Goal: Task Accomplishment & Management: Manage account settings

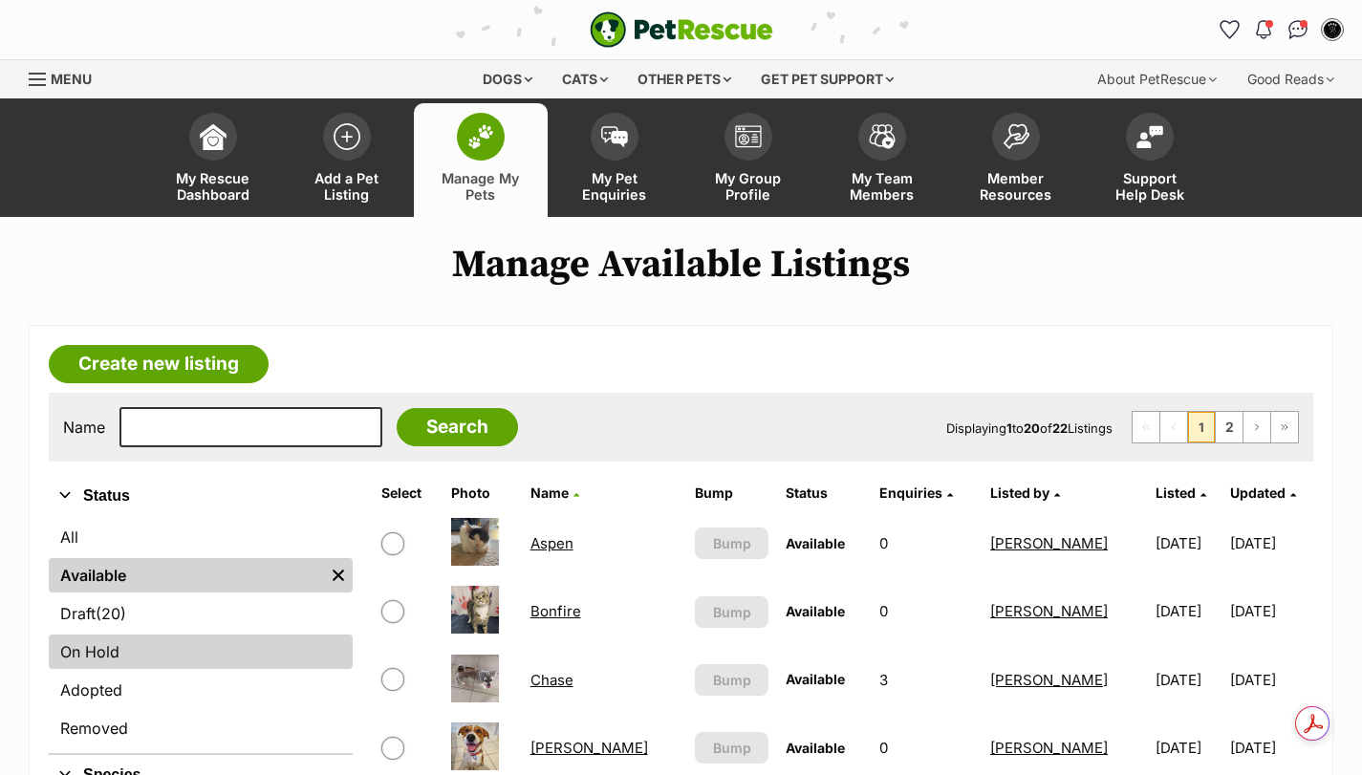
click at [102, 645] on link "On Hold" at bounding box center [201, 652] width 304 height 34
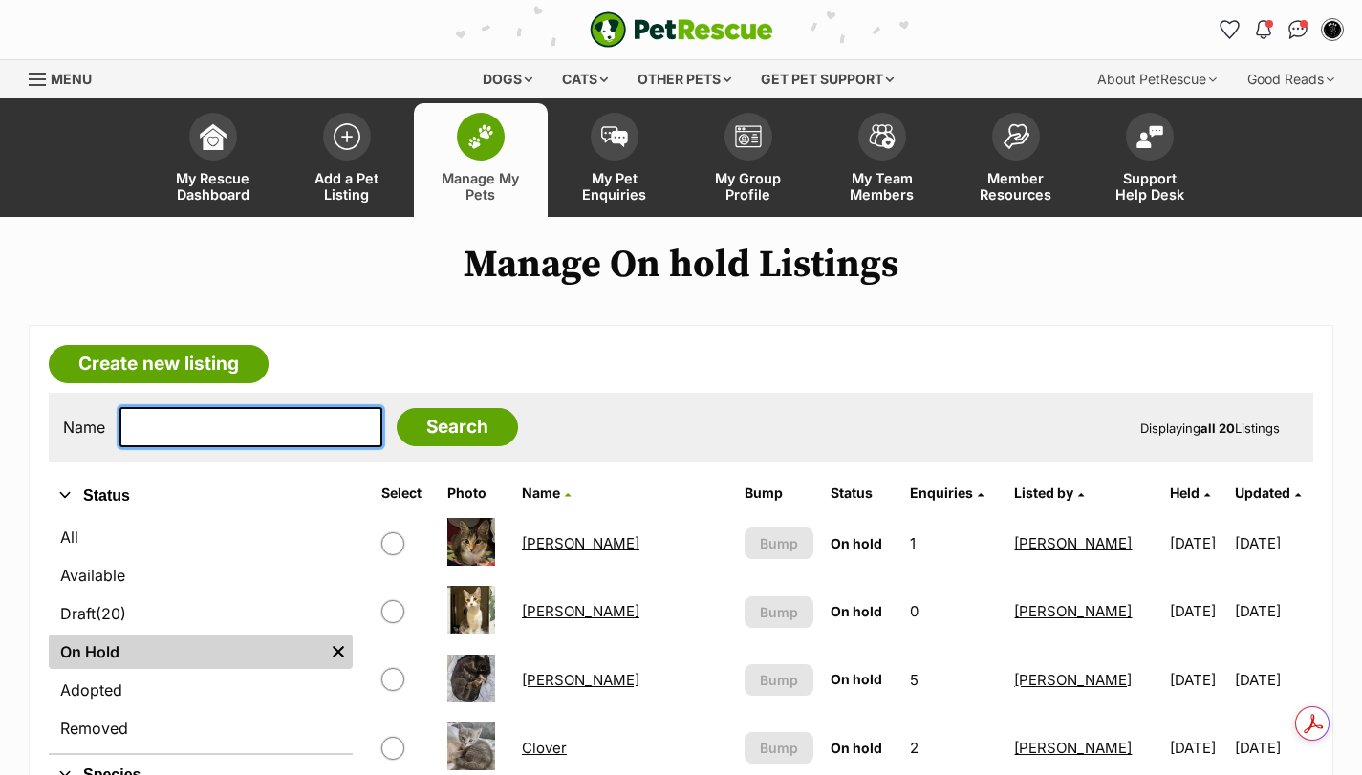
click at [150, 432] on input "text" at bounding box center [251, 427] width 263 height 40
type input "stormy"
click at [397, 408] on input "Search" at bounding box center [457, 427] width 121 height 38
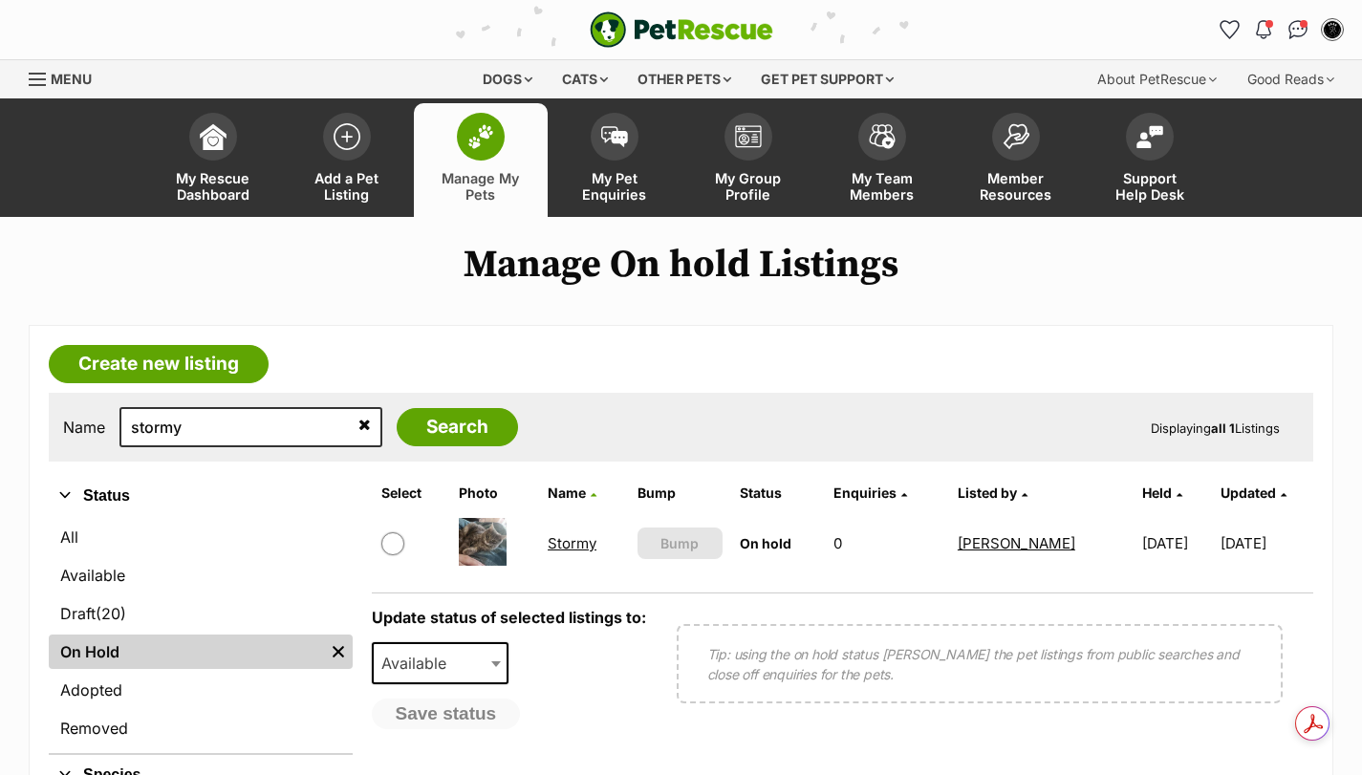
click at [561, 546] on link "Stormy" at bounding box center [572, 543] width 49 height 18
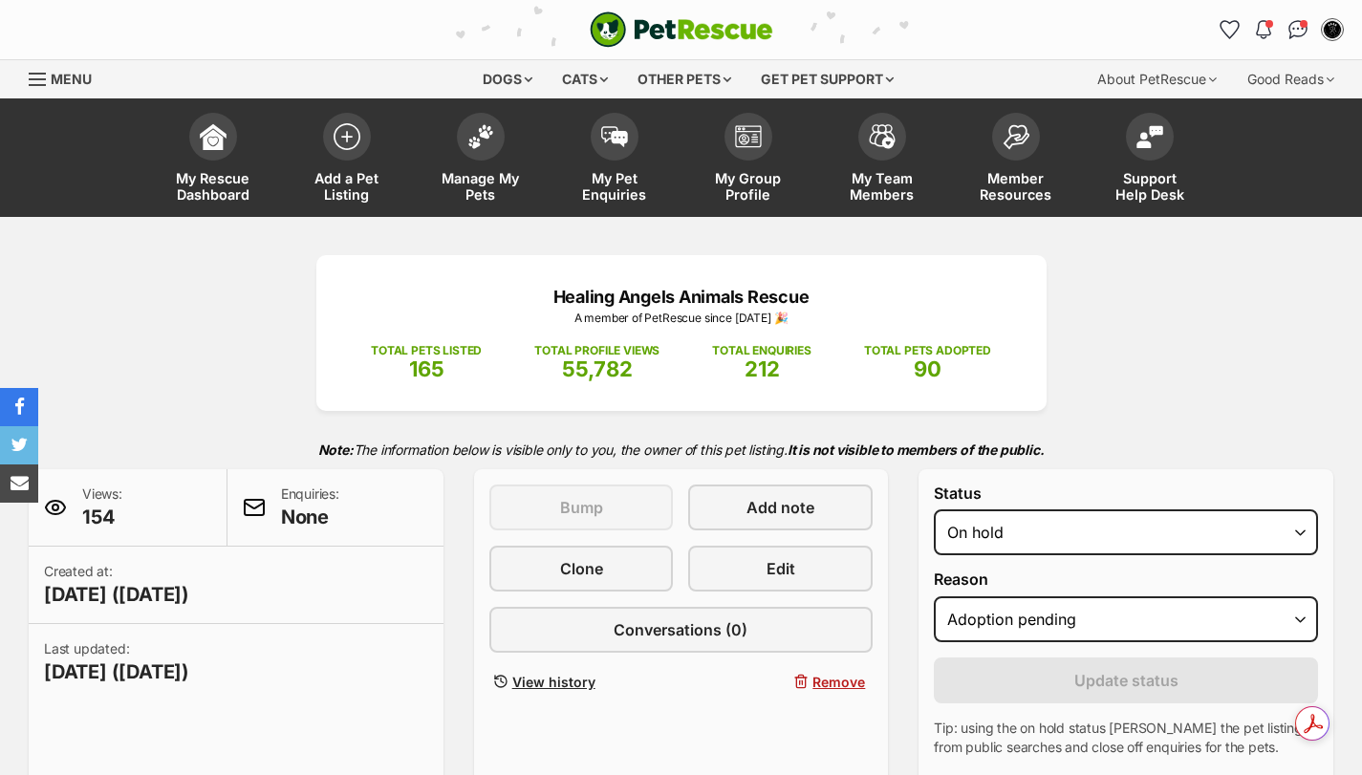
select select "adoption_pending"
select select "rehomed"
click at [934, 510] on select "Draft Available On hold Adopted" at bounding box center [1126, 533] width 384 height 46
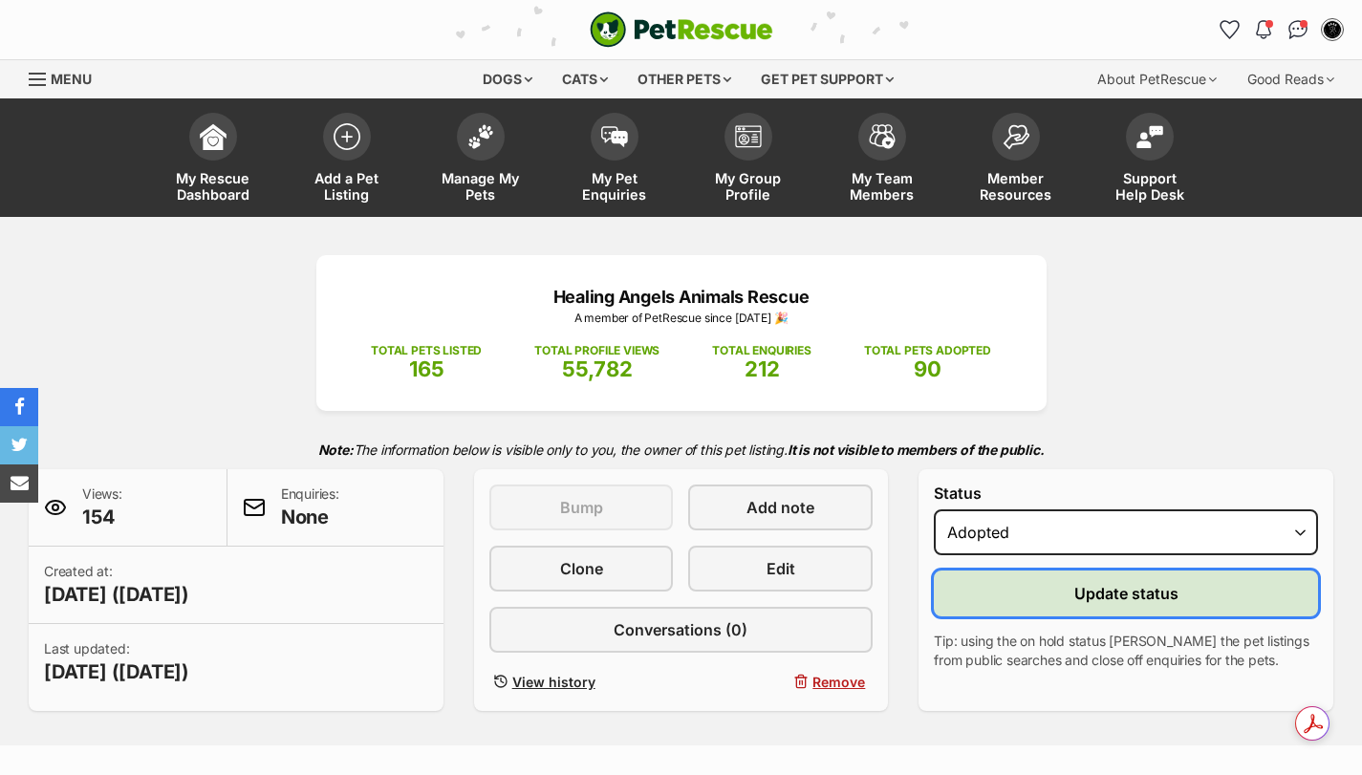
click at [1021, 590] on button "Update status" at bounding box center [1126, 594] width 384 height 46
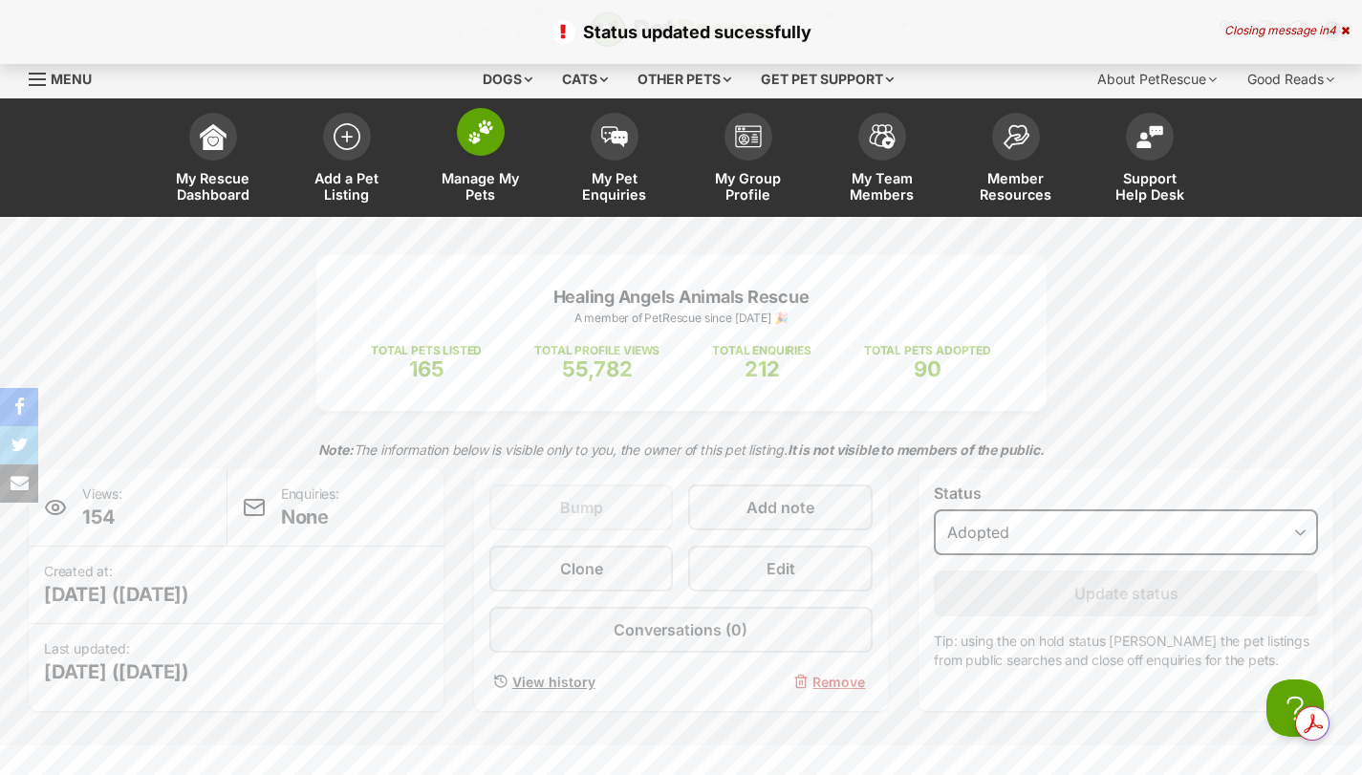
click at [488, 130] on img at bounding box center [480, 132] width 27 height 25
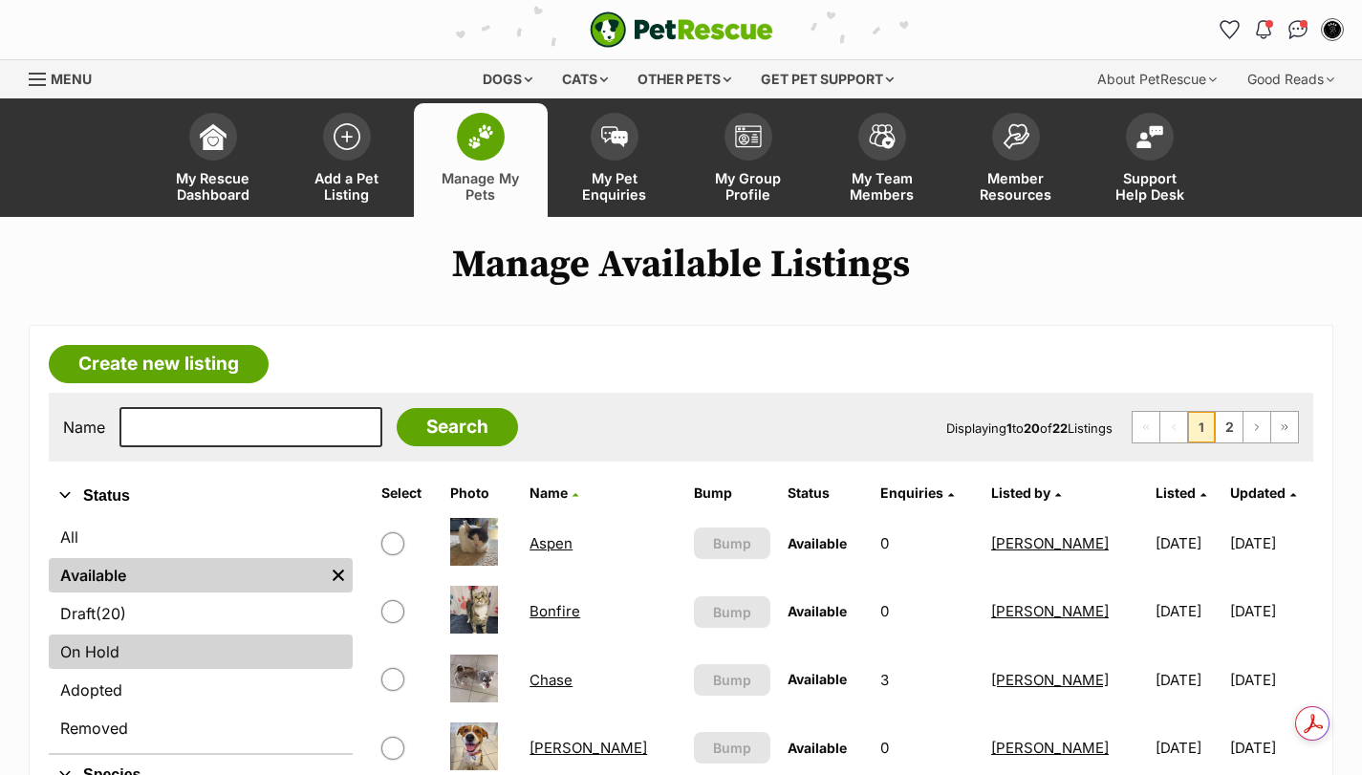
click at [197, 653] on link "On Hold" at bounding box center [201, 652] width 304 height 34
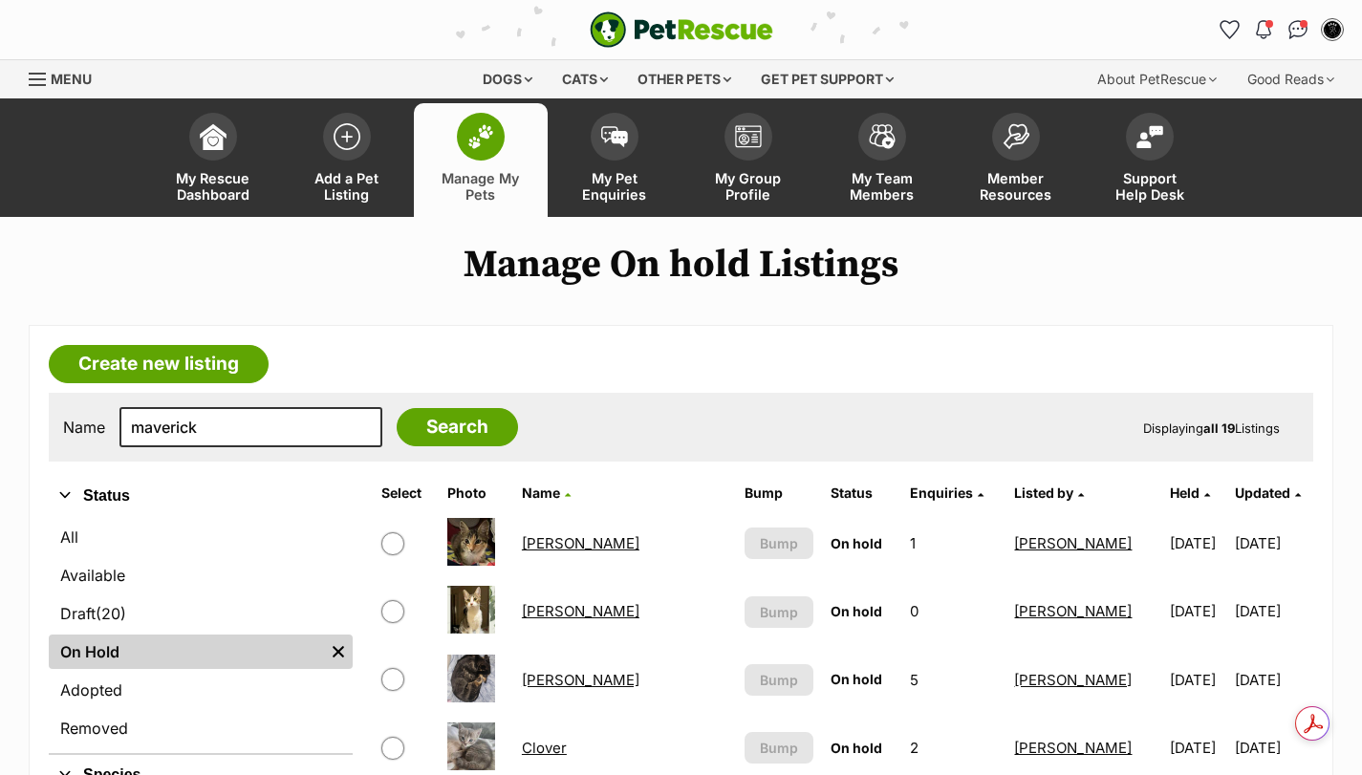
type input "maverick"
click at [397, 408] on input "Search" at bounding box center [457, 427] width 121 height 38
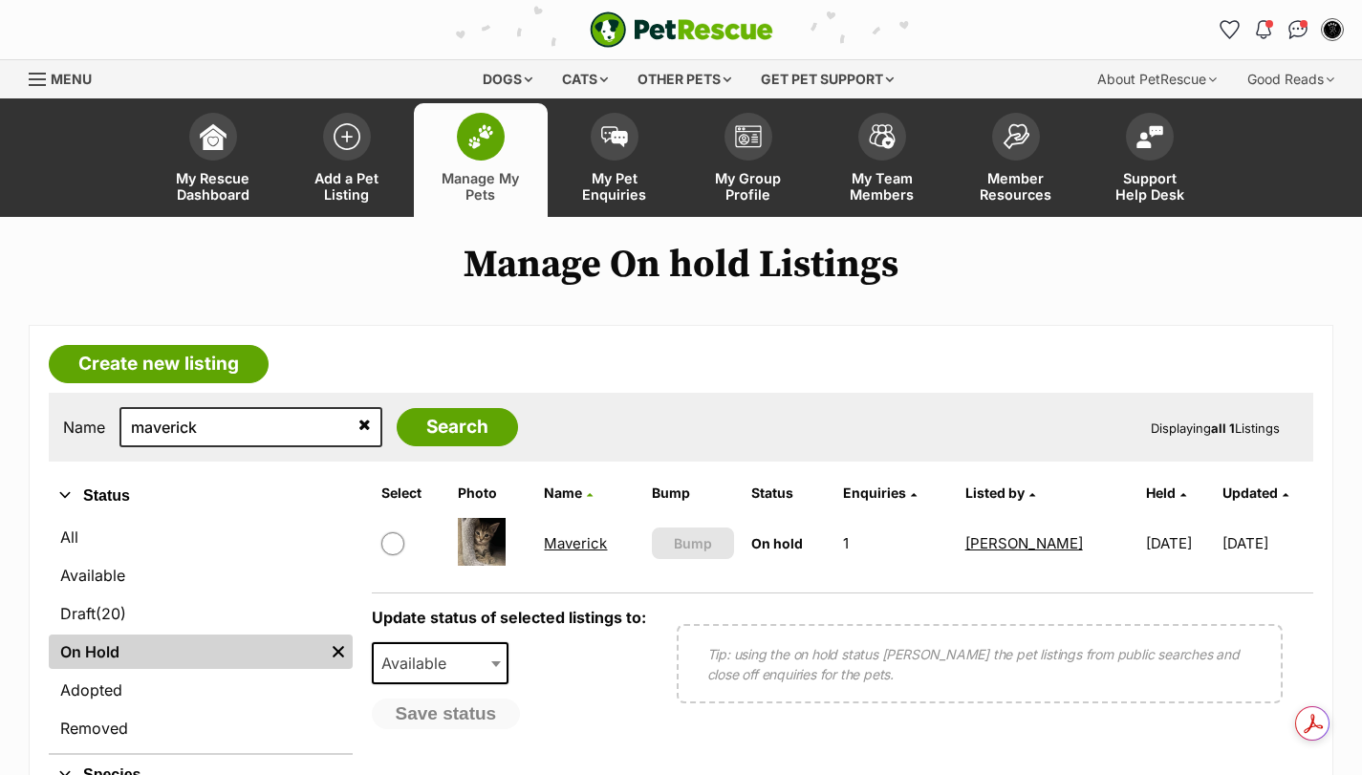
click at [567, 544] on link "Maverick" at bounding box center [575, 543] width 63 height 18
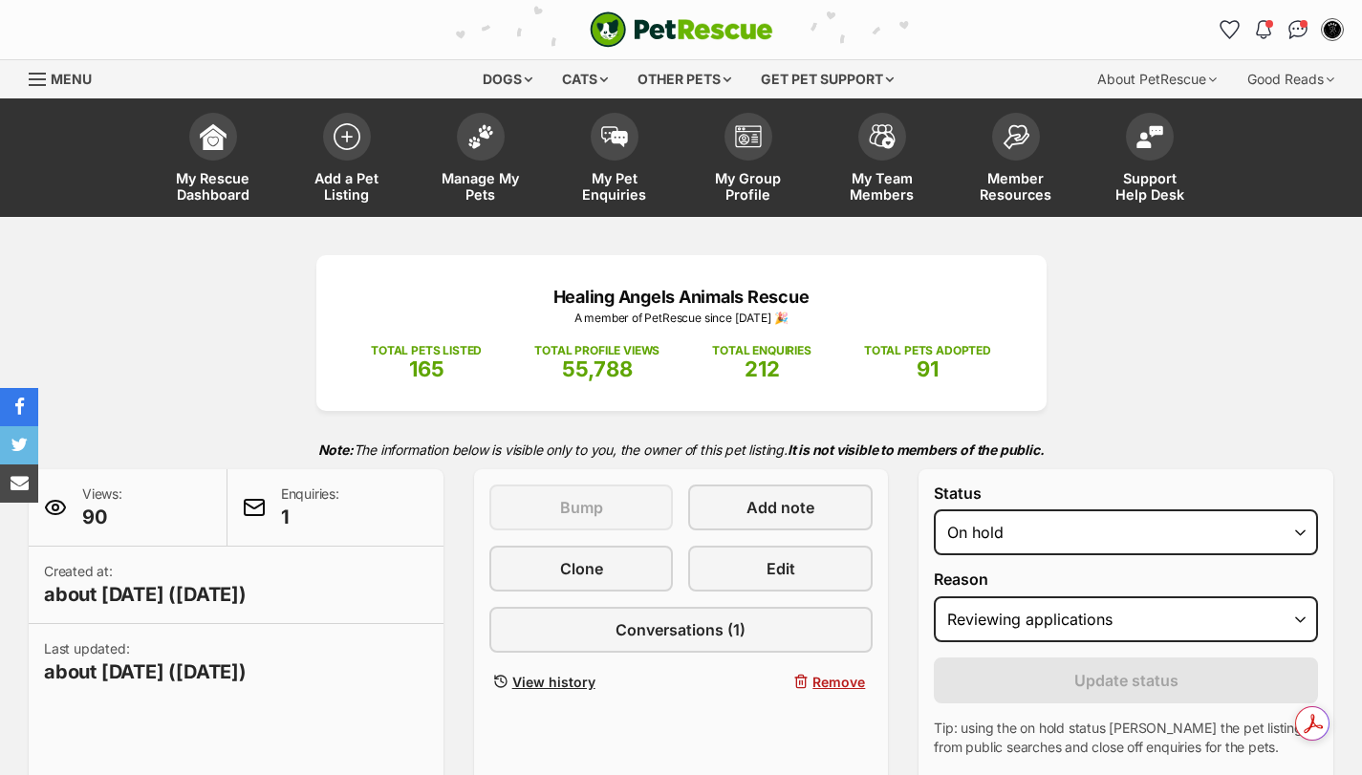
select select "reviewing_applications"
select select "rehomed"
click at [934, 510] on select "Draft - not available as listing has enquires Available On hold Adopted" at bounding box center [1126, 533] width 384 height 46
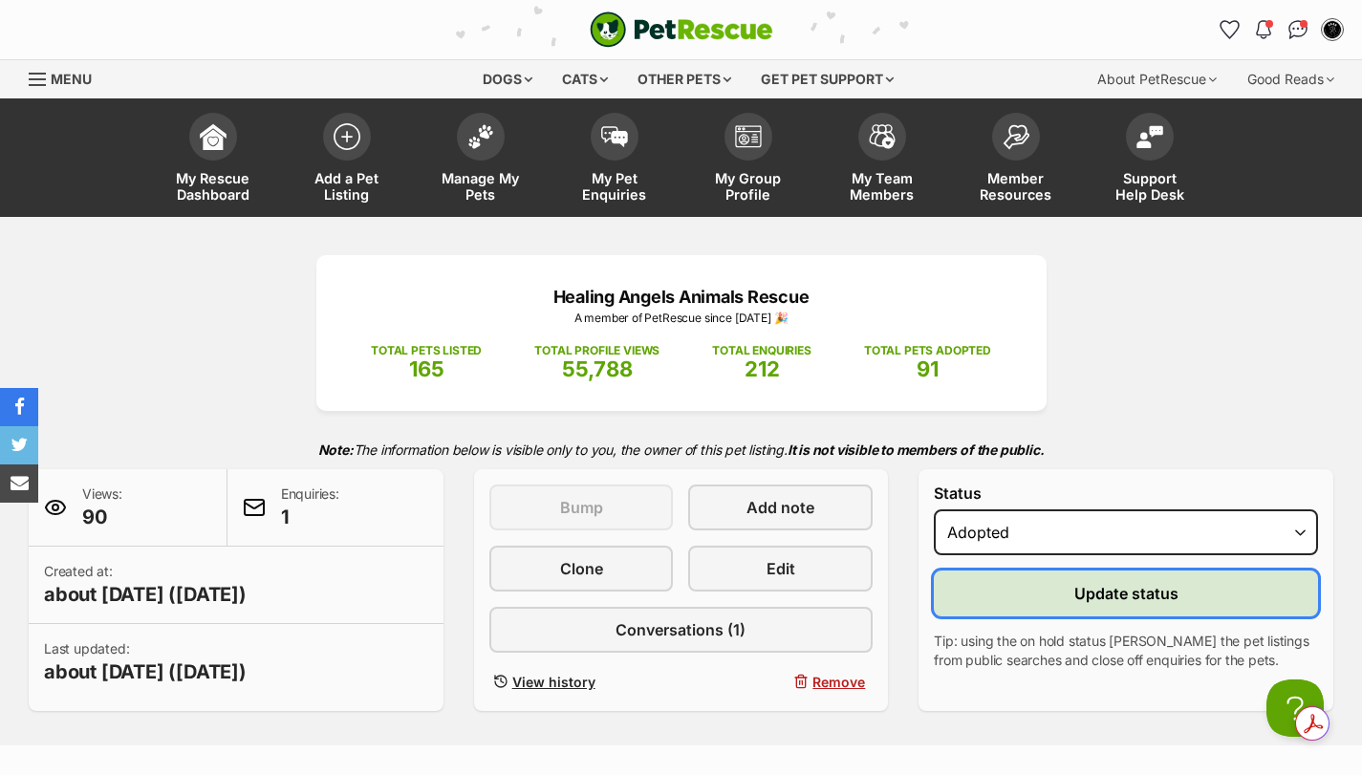
click at [1014, 592] on button "Update status" at bounding box center [1126, 594] width 384 height 46
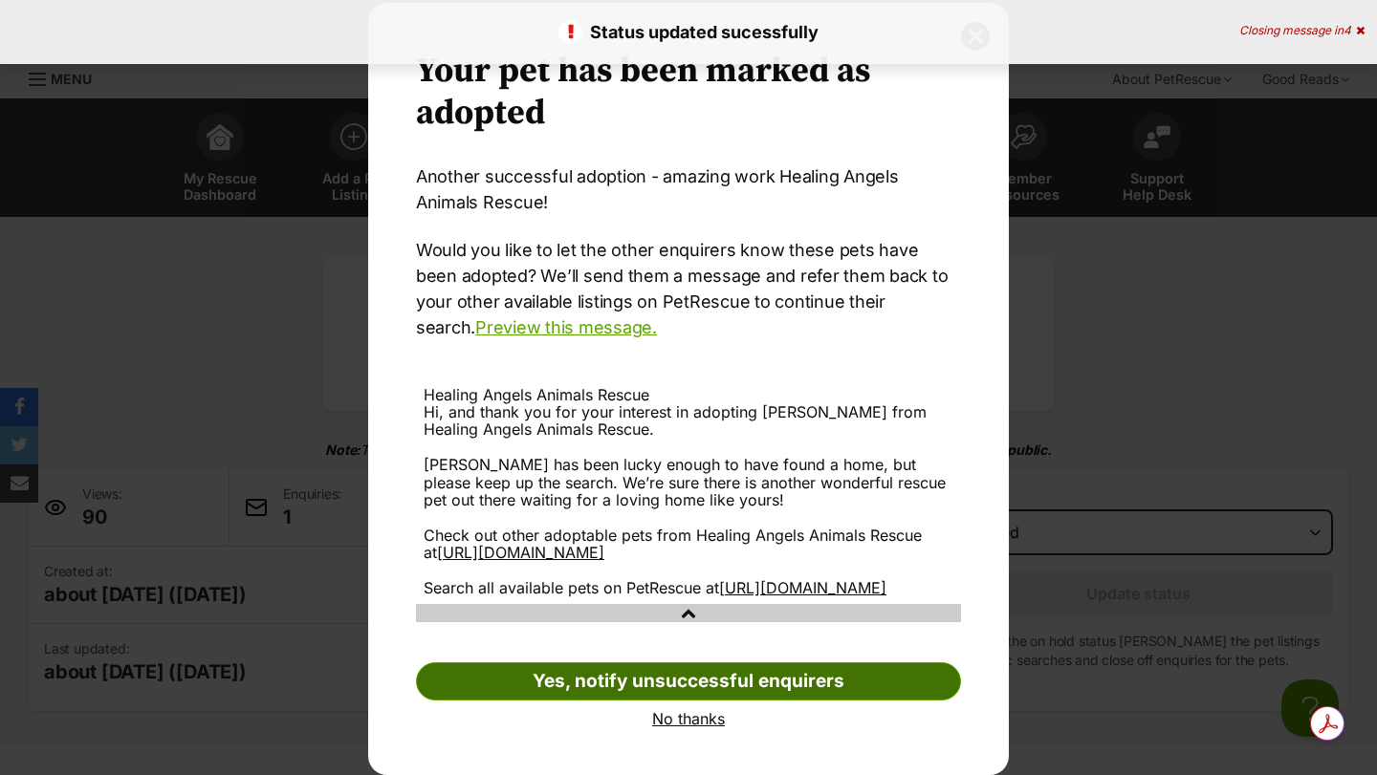
scroll to position [80, 0]
click at [574, 679] on link "Yes, notify unsuccessful enquirers" at bounding box center [688, 682] width 545 height 38
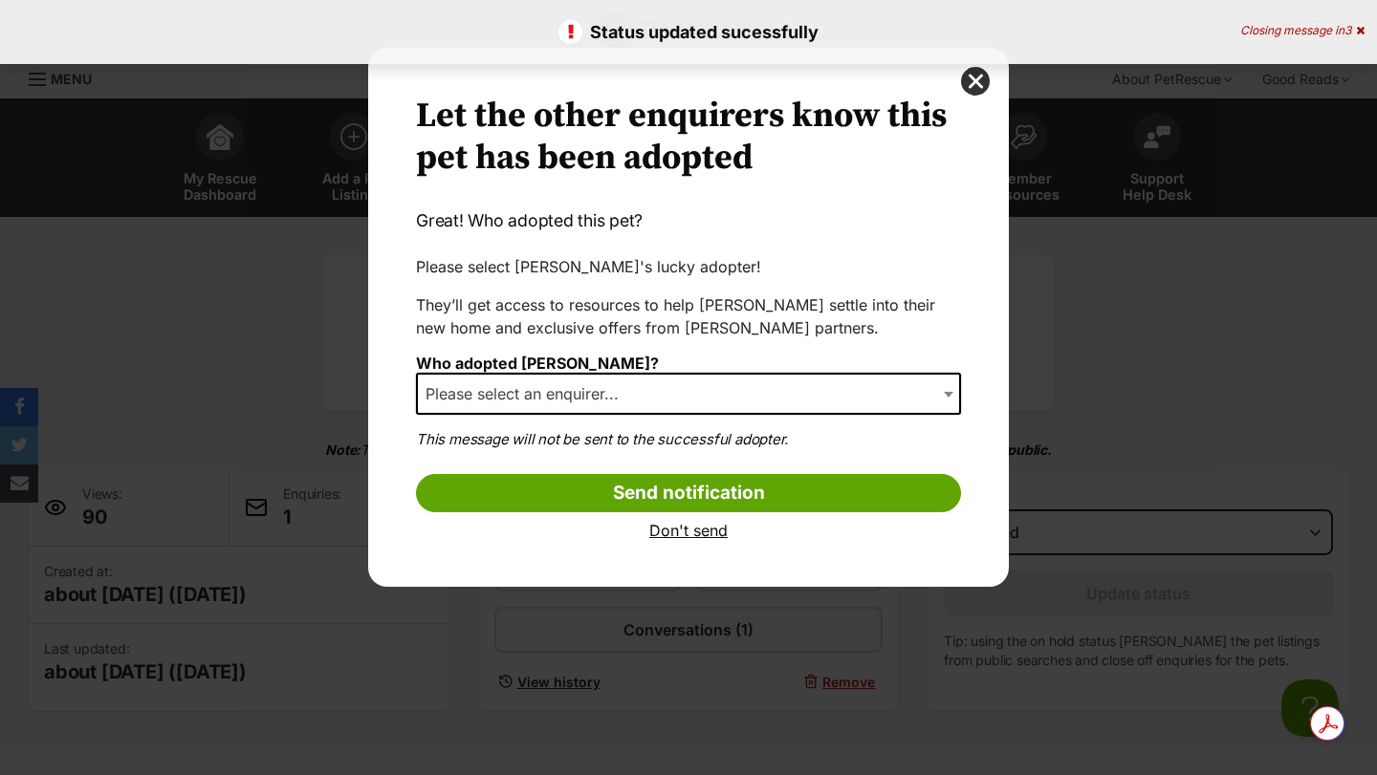
scroll to position [0, 0]
click at [460, 383] on span "Please select an enquirer..." at bounding box center [528, 393] width 220 height 27
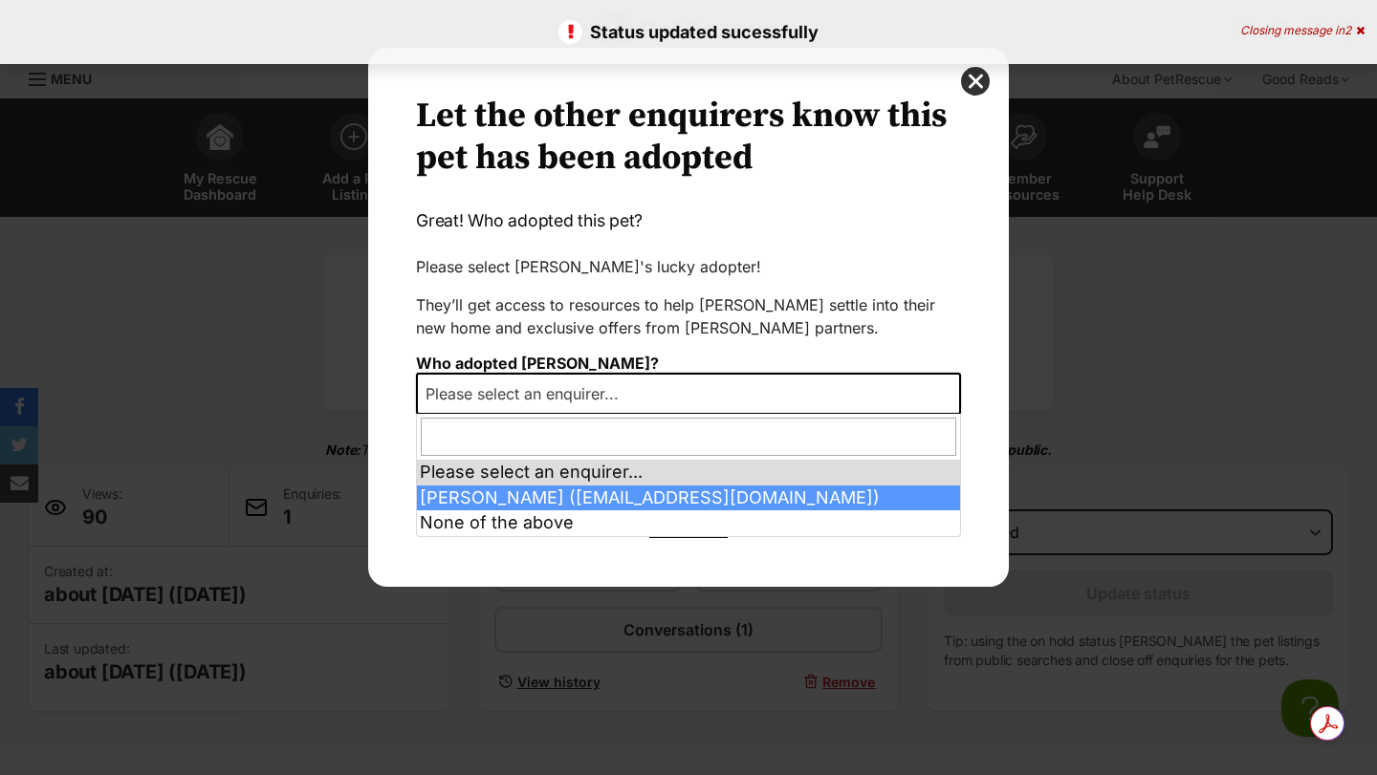
select select "2007162"
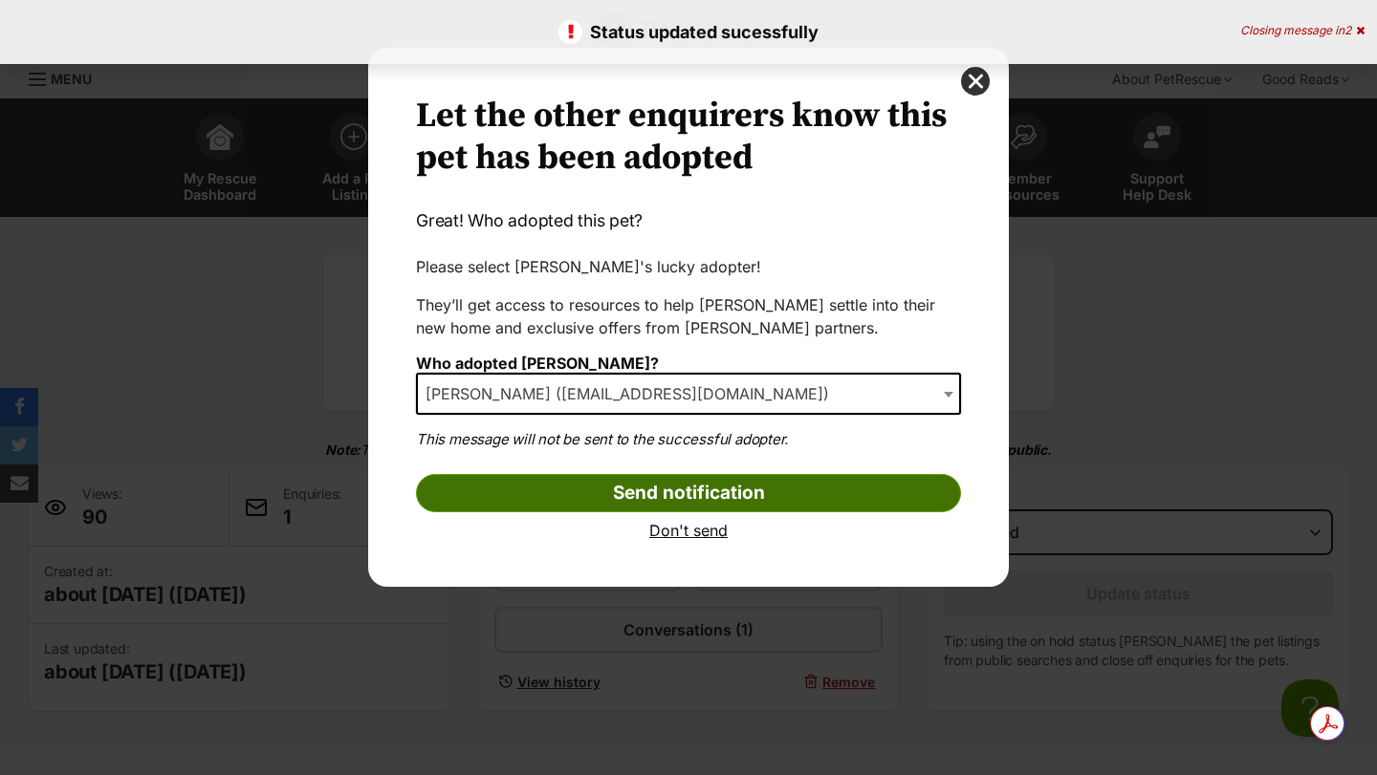
click at [486, 485] on input "Send notification" at bounding box center [688, 493] width 545 height 38
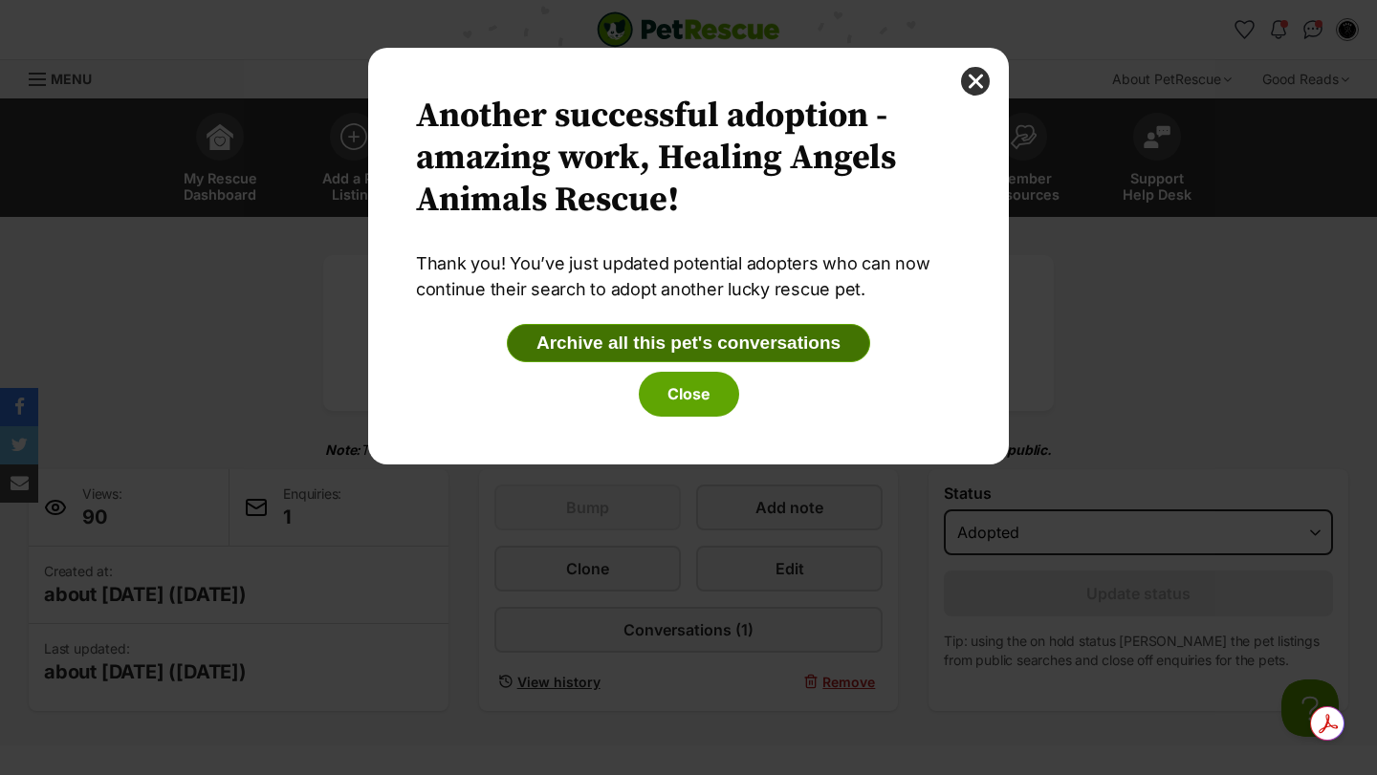
click at [663, 345] on button "Archive all this pet's conversations" at bounding box center [688, 343] width 363 height 38
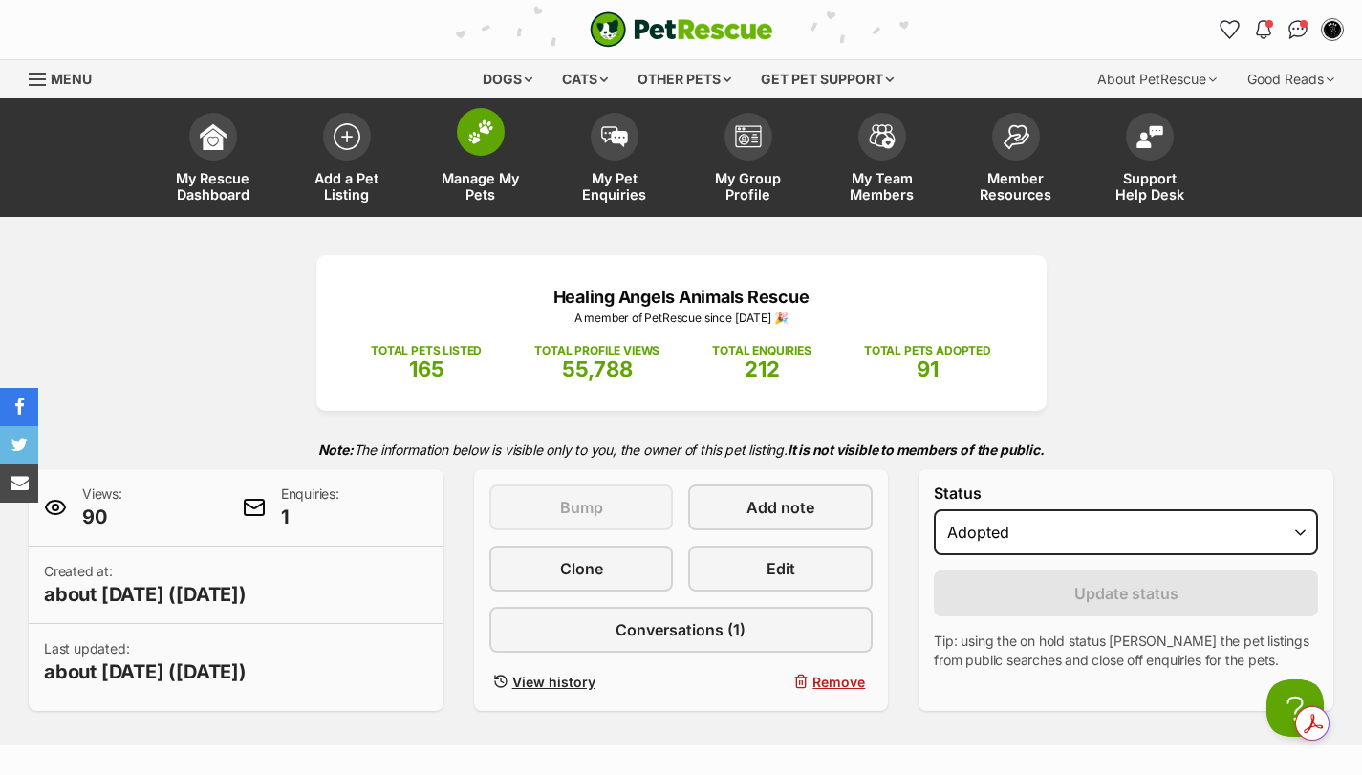
click at [493, 132] on img at bounding box center [480, 132] width 27 height 25
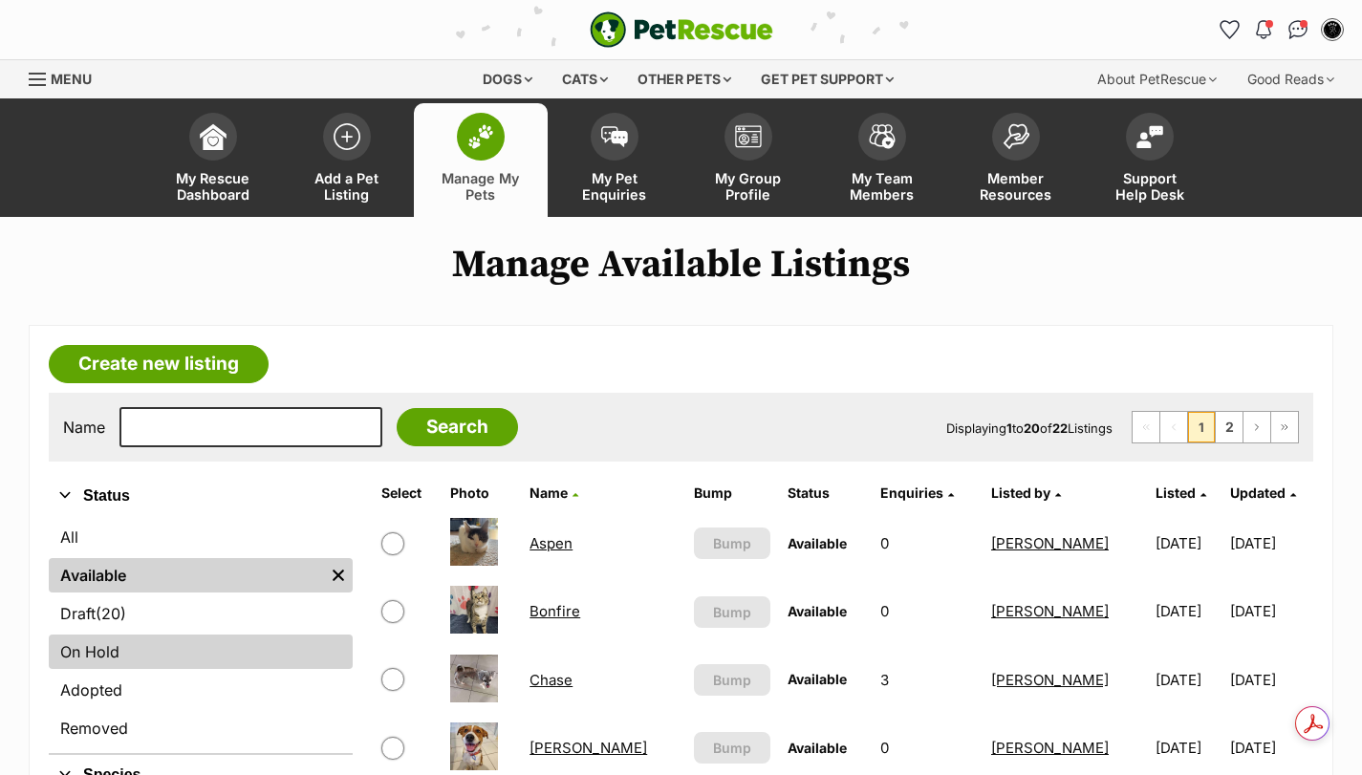
click at [142, 651] on link "On Hold" at bounding box center [201, 652] width 304 height 34
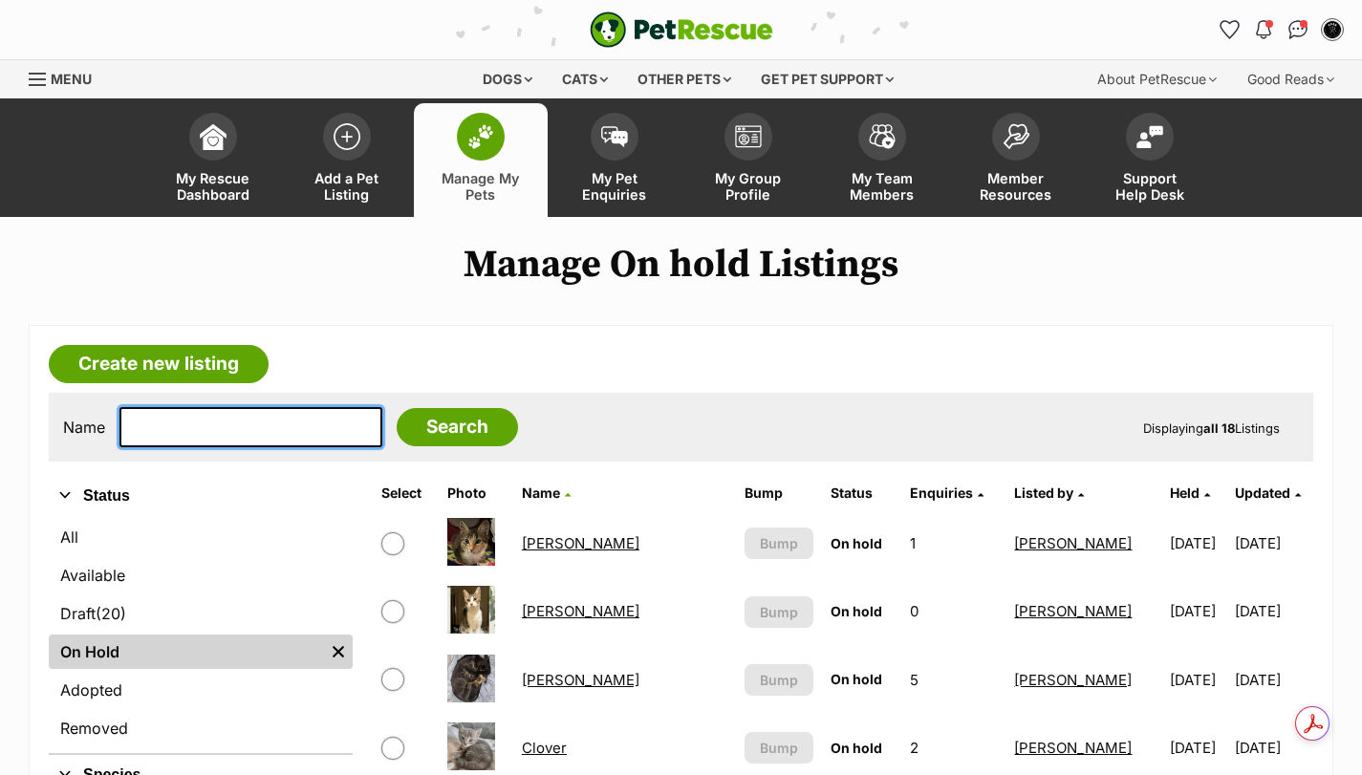
click at [209, 428] on input "text" at bounding box center [251, 427] width 263 height 40
type input "dash"
click at [397, 408] on input "Search" at bounding box center [457, 427] width 121 height 38
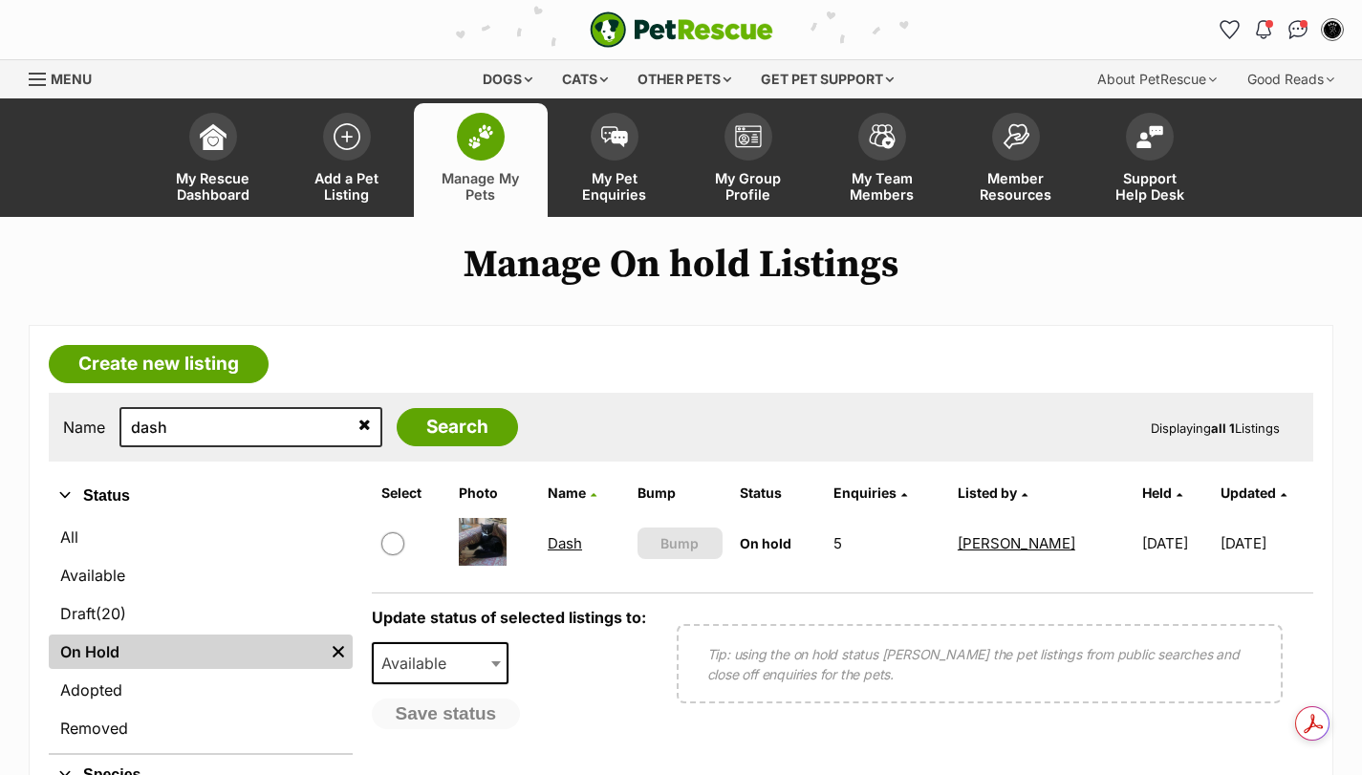
click at [562, 546] on link "Dash" at bounding box center [565, 543] width 34 height 18
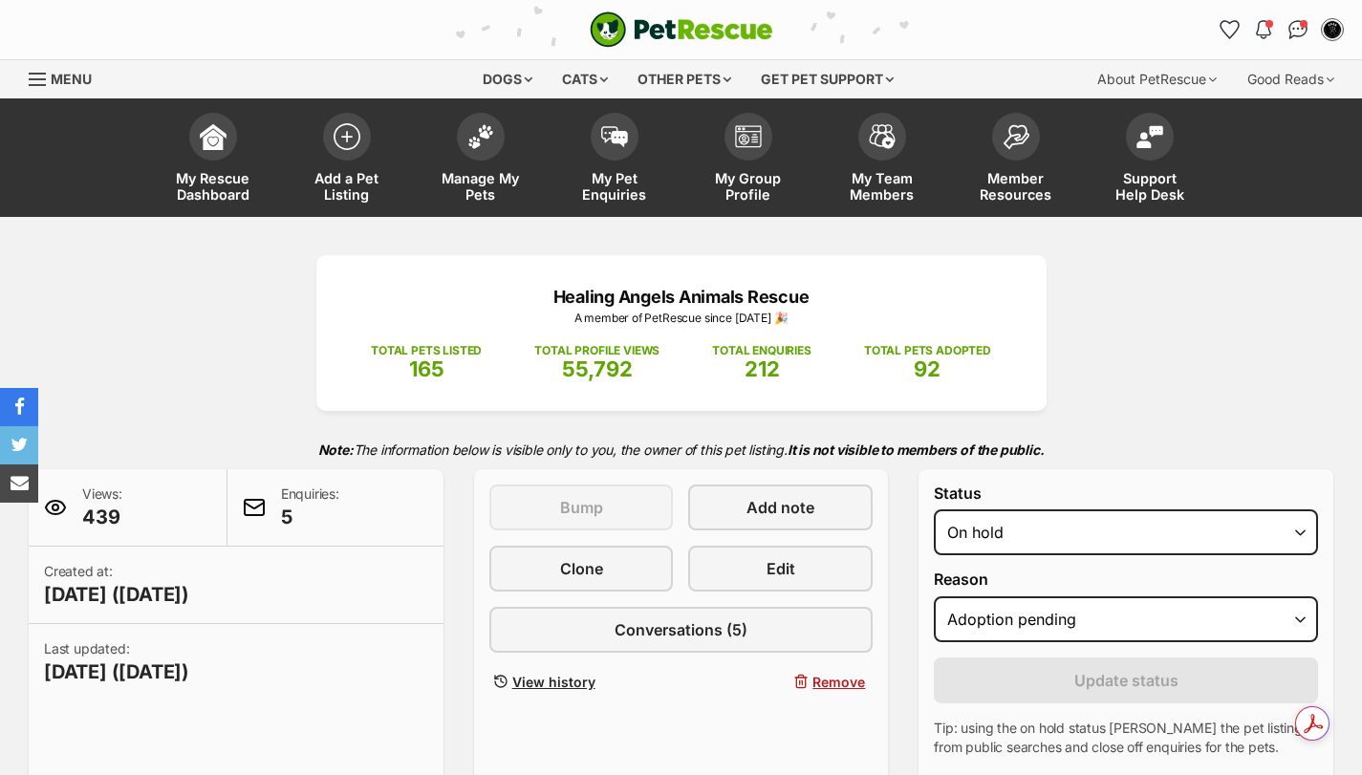
select select "adoption_pending"
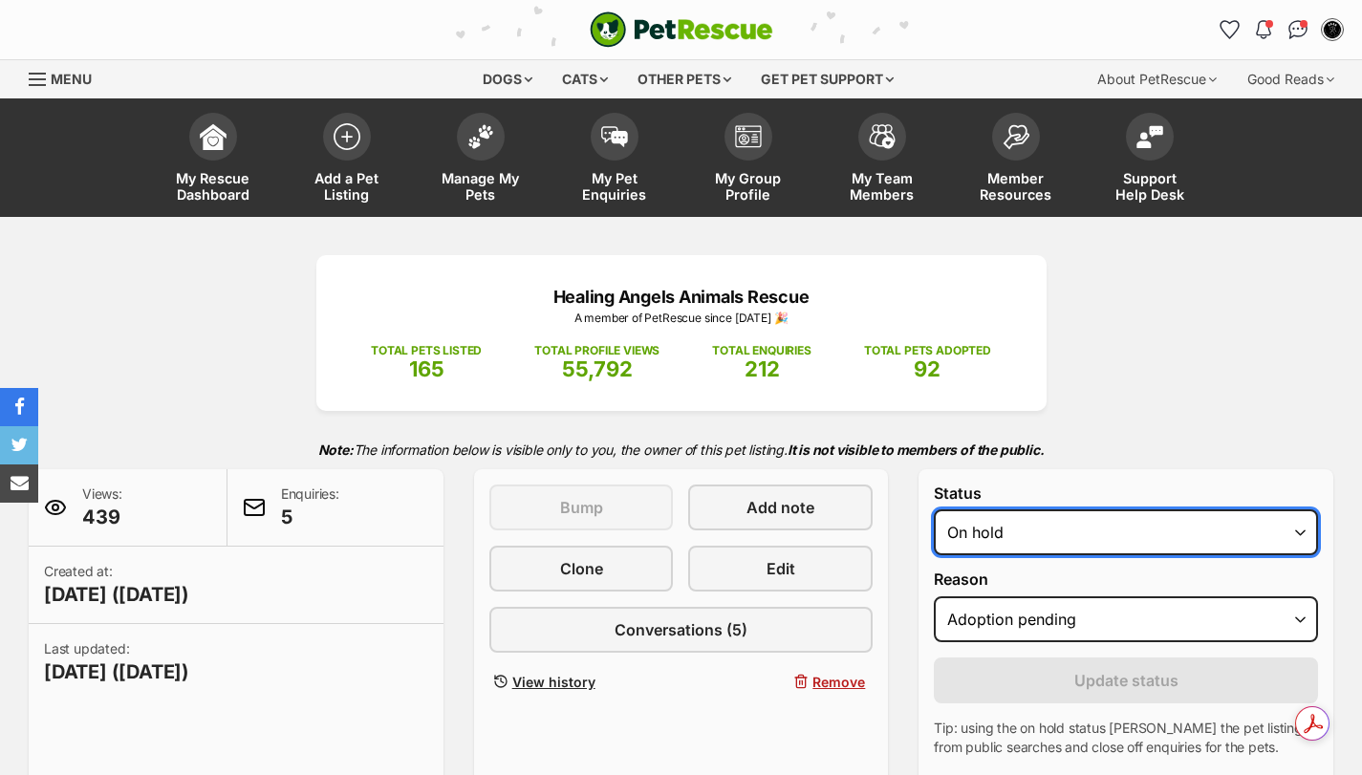
drag, startPoint x: 0, startPoint y: 0, endPoint x: 979, endPoint y: 531, distance: 1113.5
click at [979, 531] on select "Draft - not available as listing has enquires Available On hold Adopted" at bounding box center [1126, 533] width 384 height 46
select select "rehomed"
click at [934, 510] on select "Draft - not available as listing has enquires Available On hold Adopted" at bounding box center [1126, 533] width 384 height 46
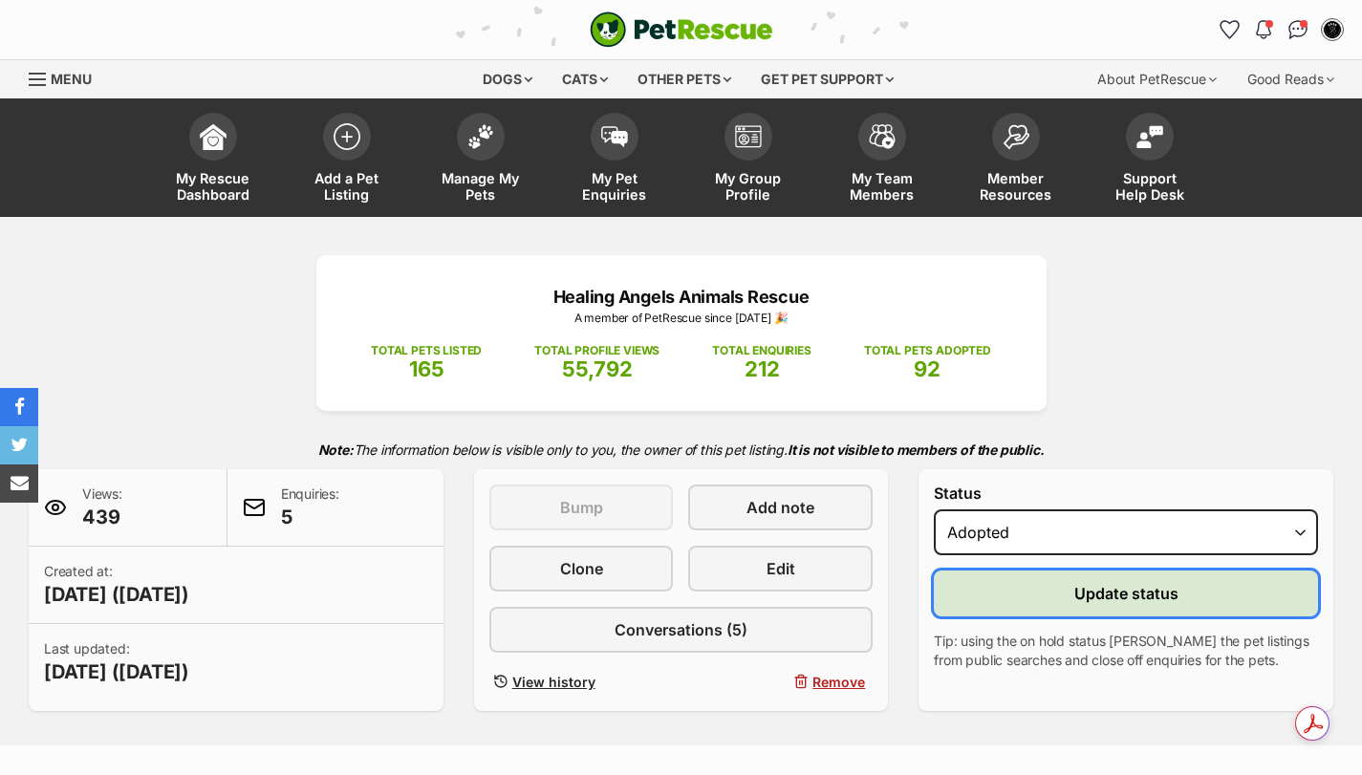
click at [1033, 598] on button "Update status" at bounding box center [1126, 594] width 384 height 46
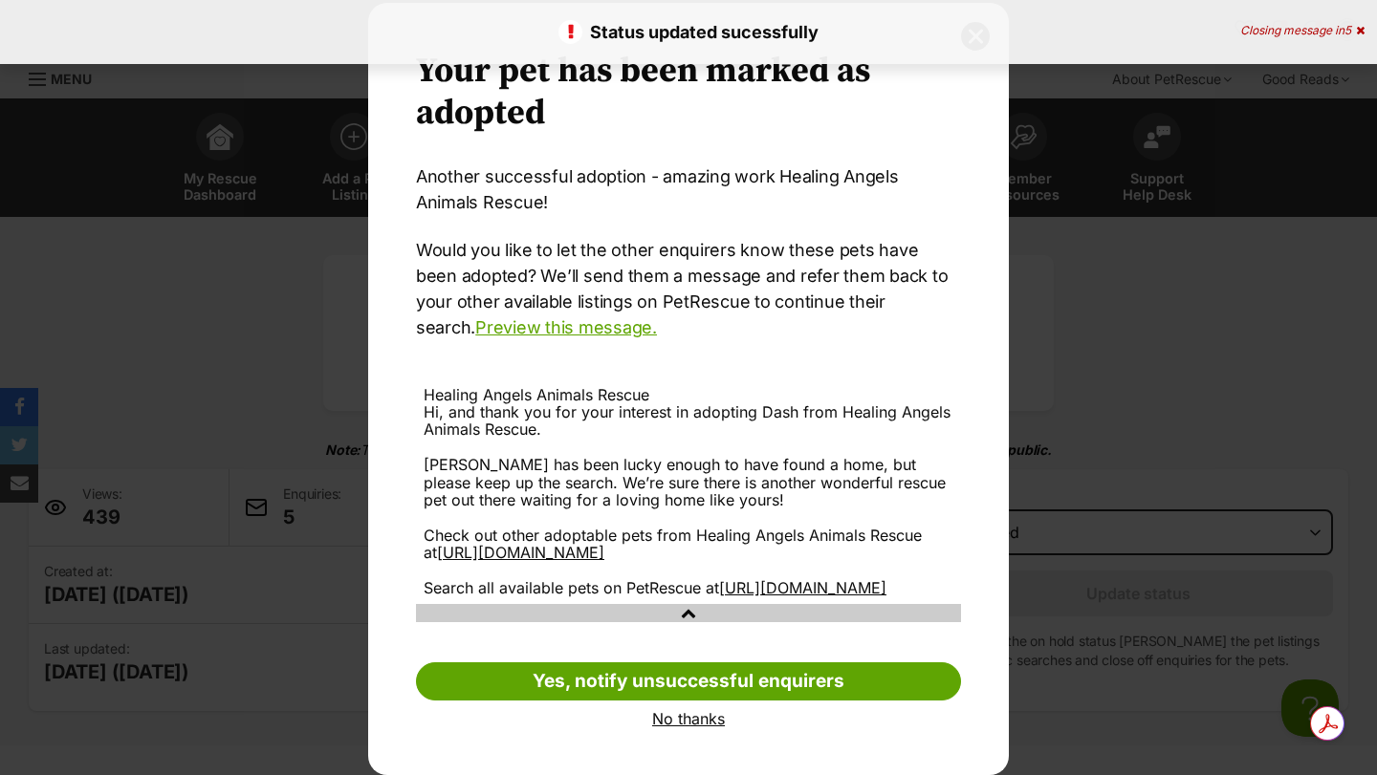
scroll to position [80, 0]
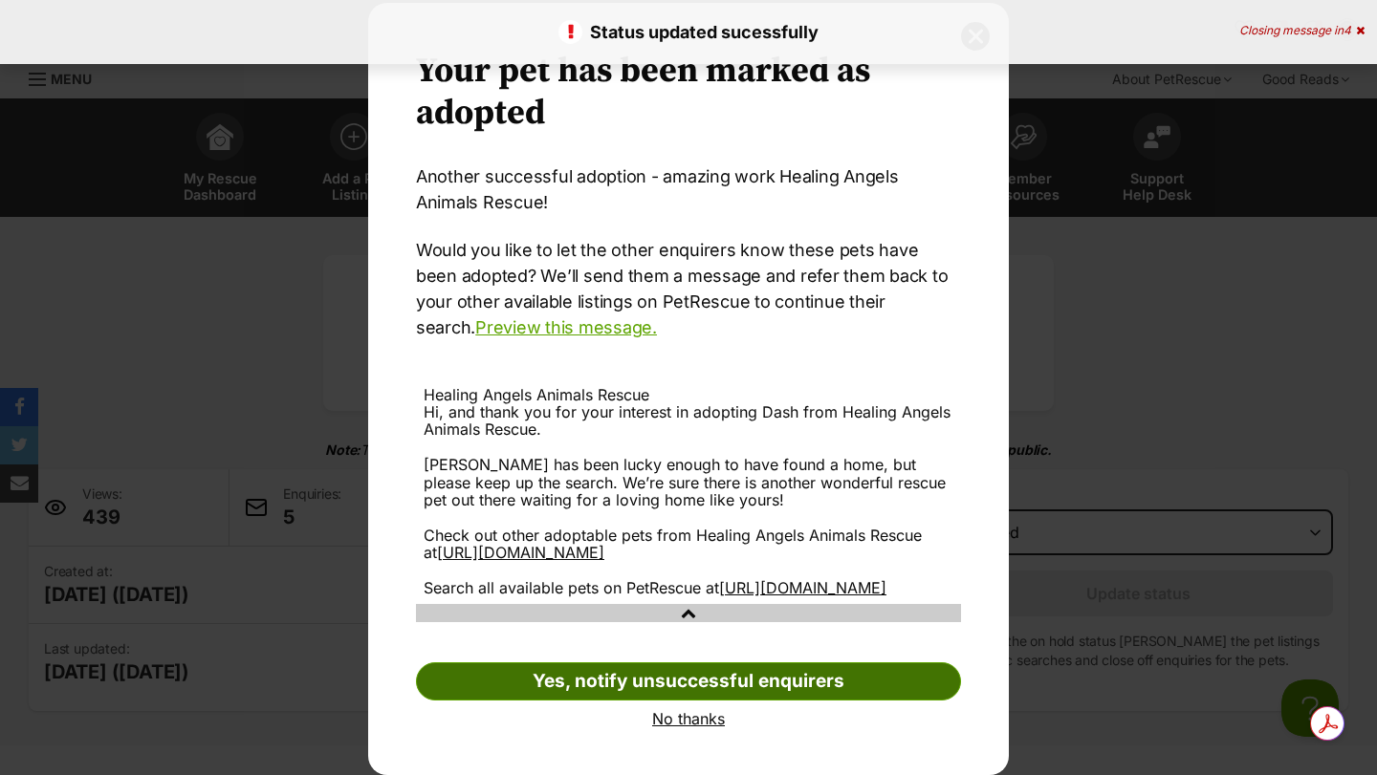
click at [681, 681] on link "Yes, notify unsuccessful enquirers" at bounding box center [688, 682] width 545 height 38
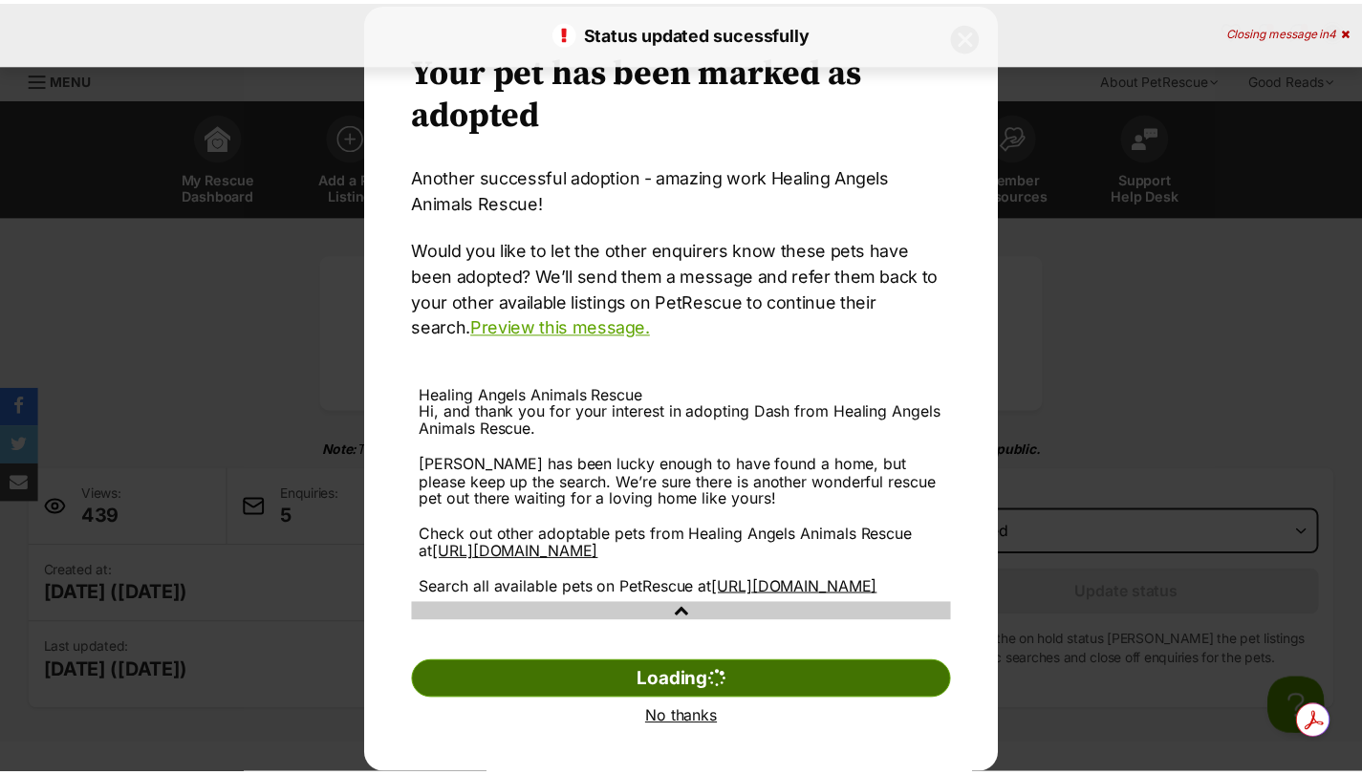
scroll to position [0, 0]
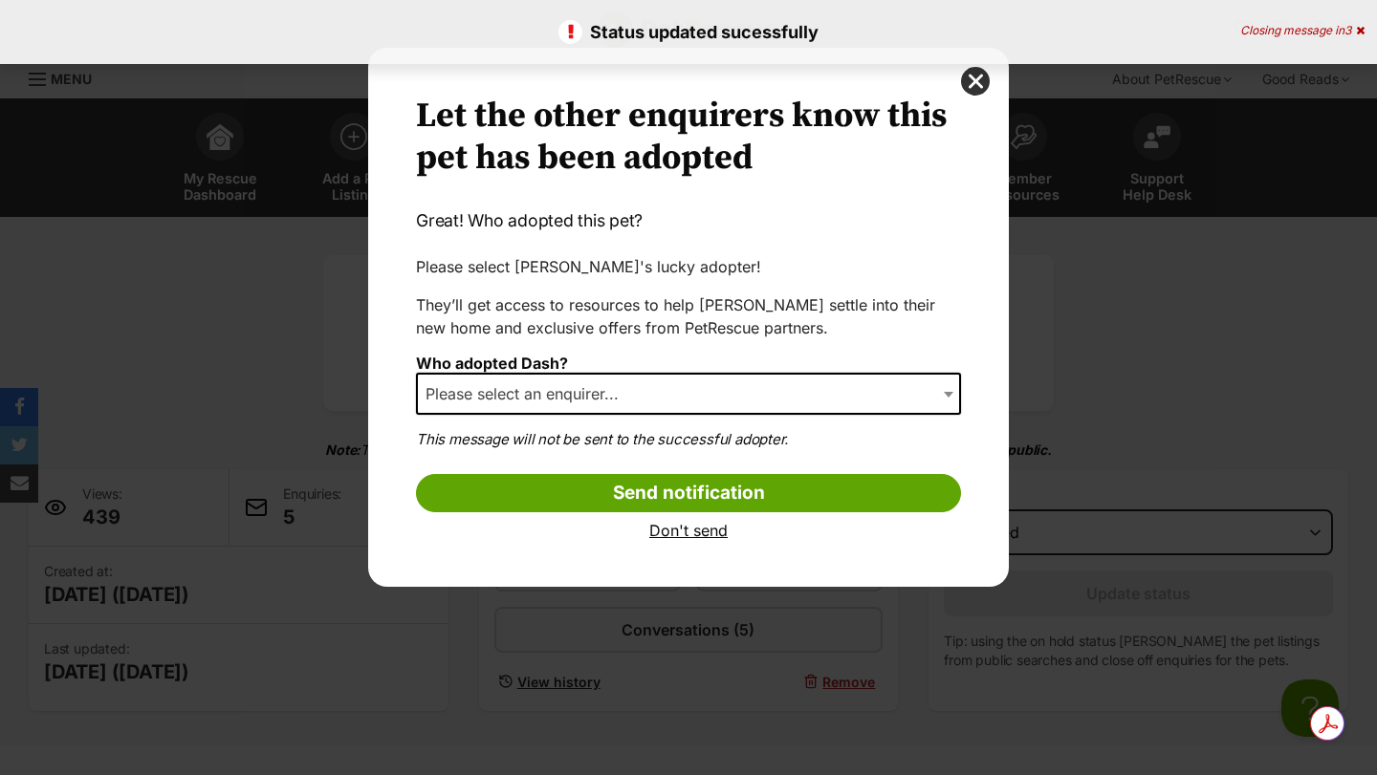
click at [485, 380] on span "Please select an enquirer..." at bounding box center [528, 393] width 220 height 27
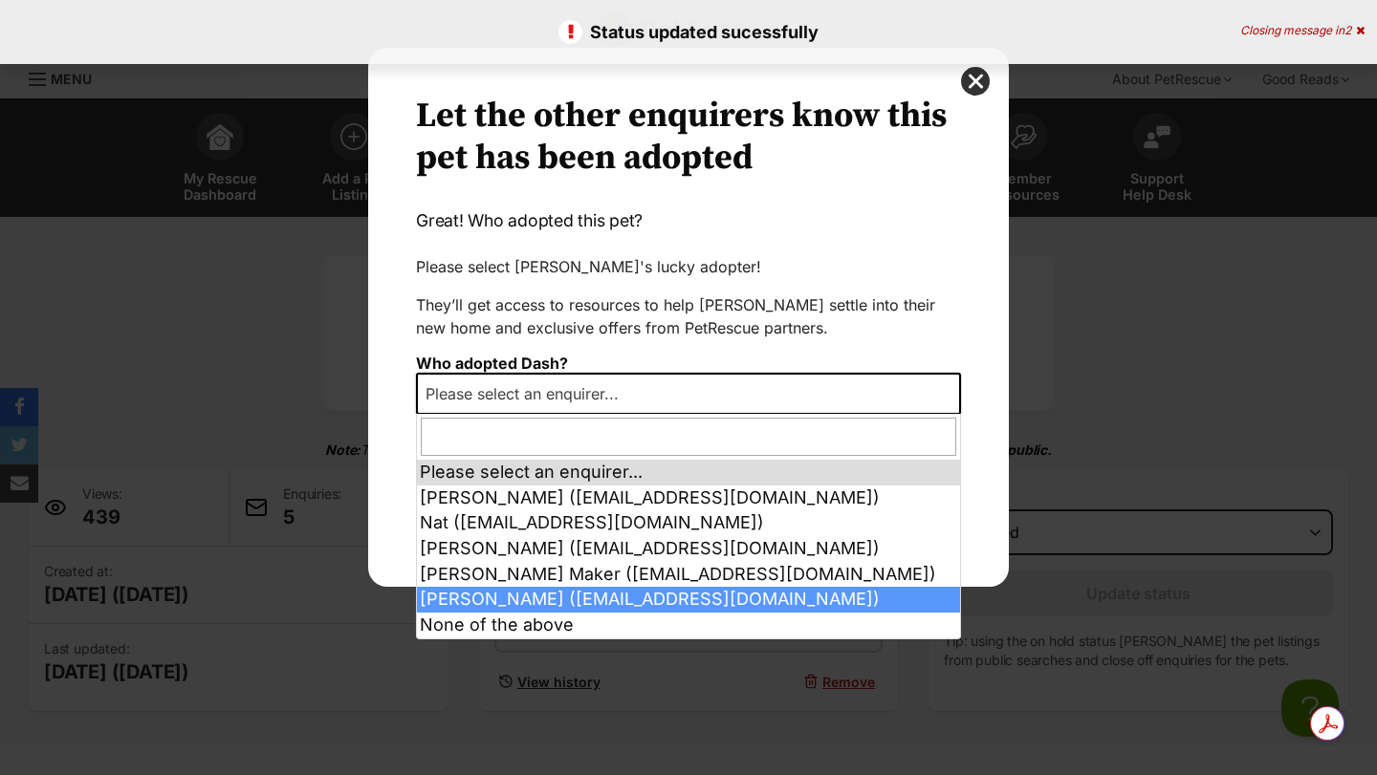
select select "2011676"
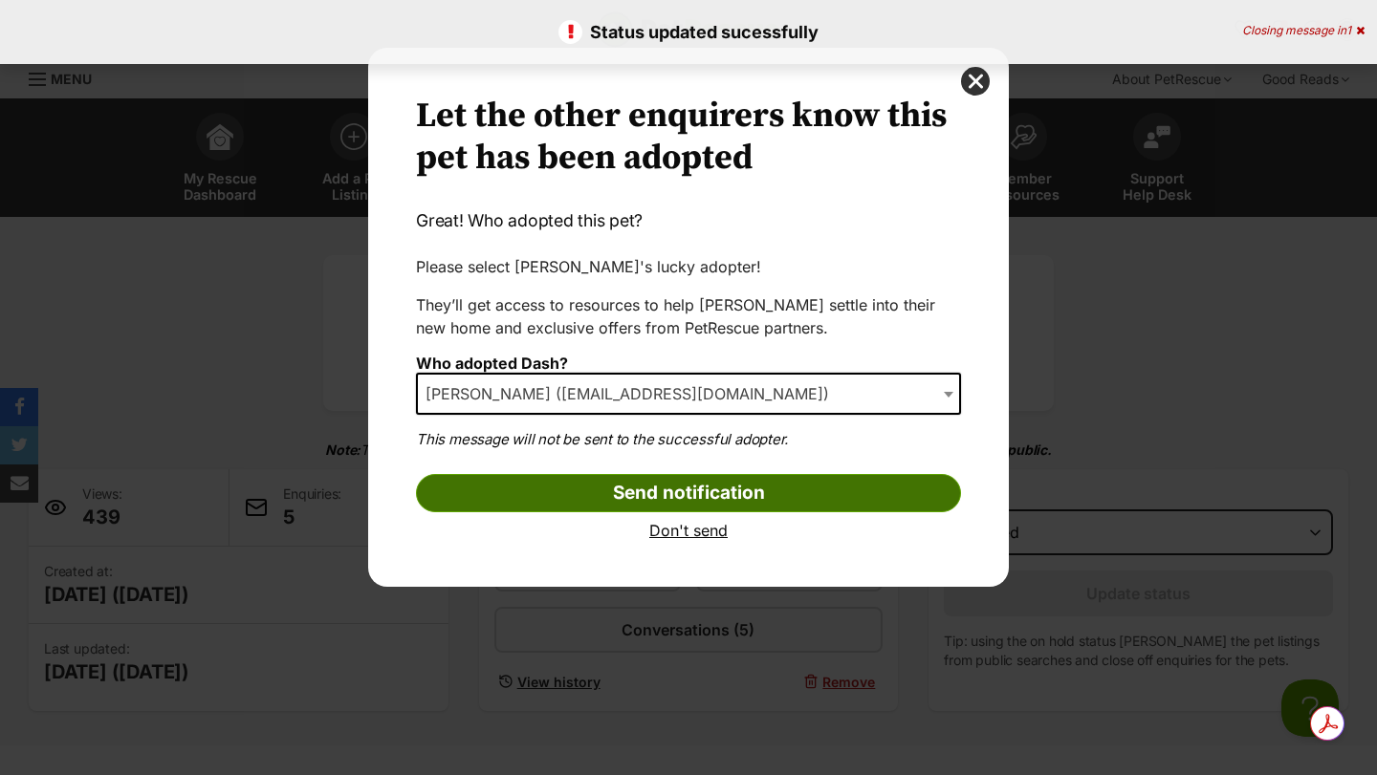
click at [572, 497] on input "Send notification" at bounding box center [688, 493] width 545 height 38
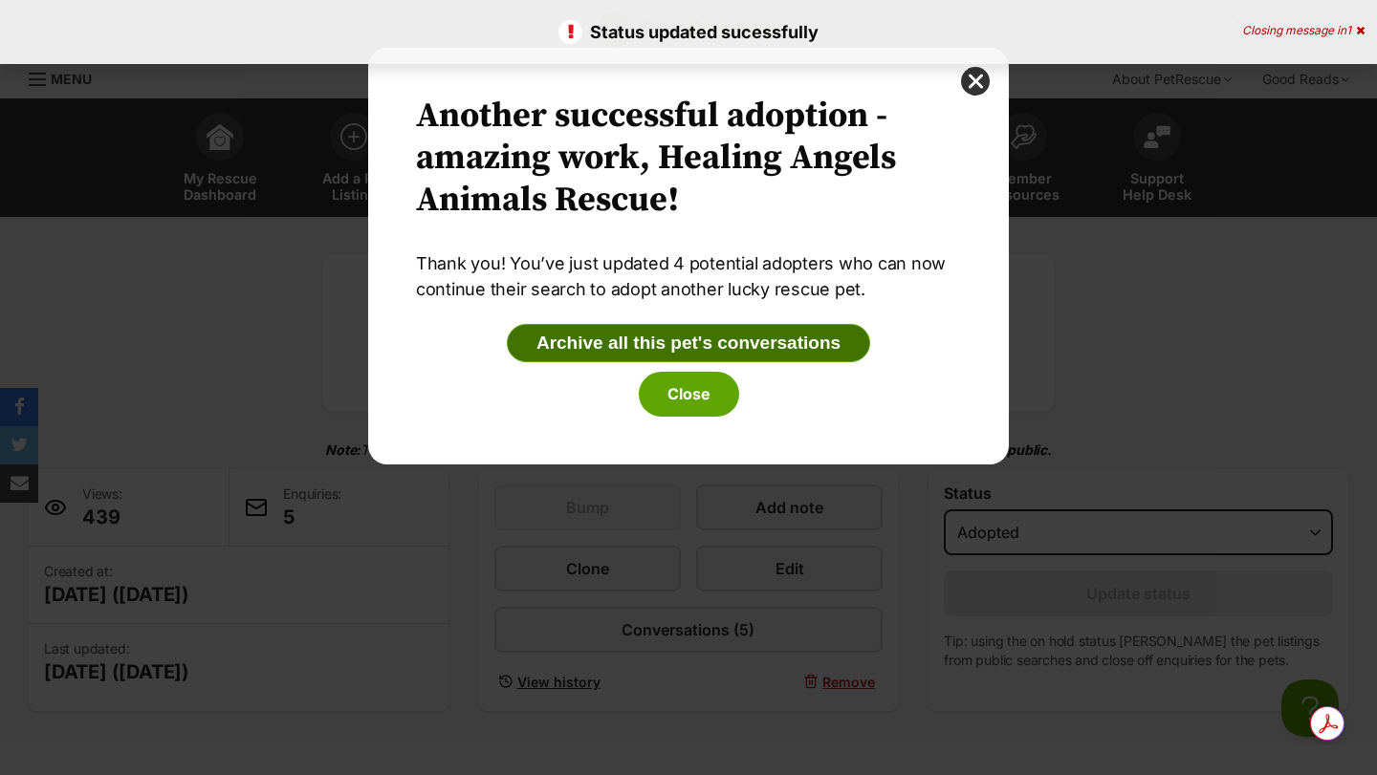
click at [642, 340] on button "Archive all this pet's conversations" at bounding box center [688, 343] width 363 height 38
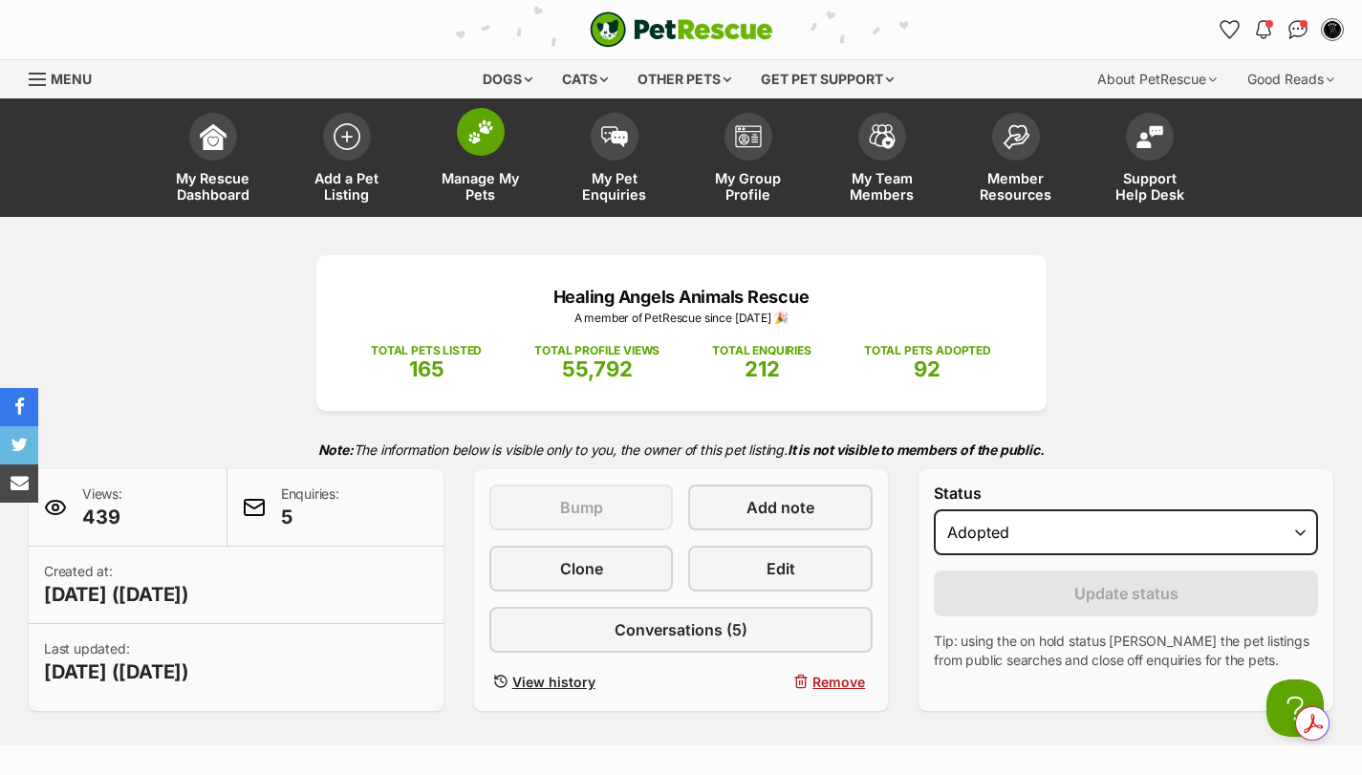
click at [489, 135] on img at bounding box center [480, 132] width 27 height 25
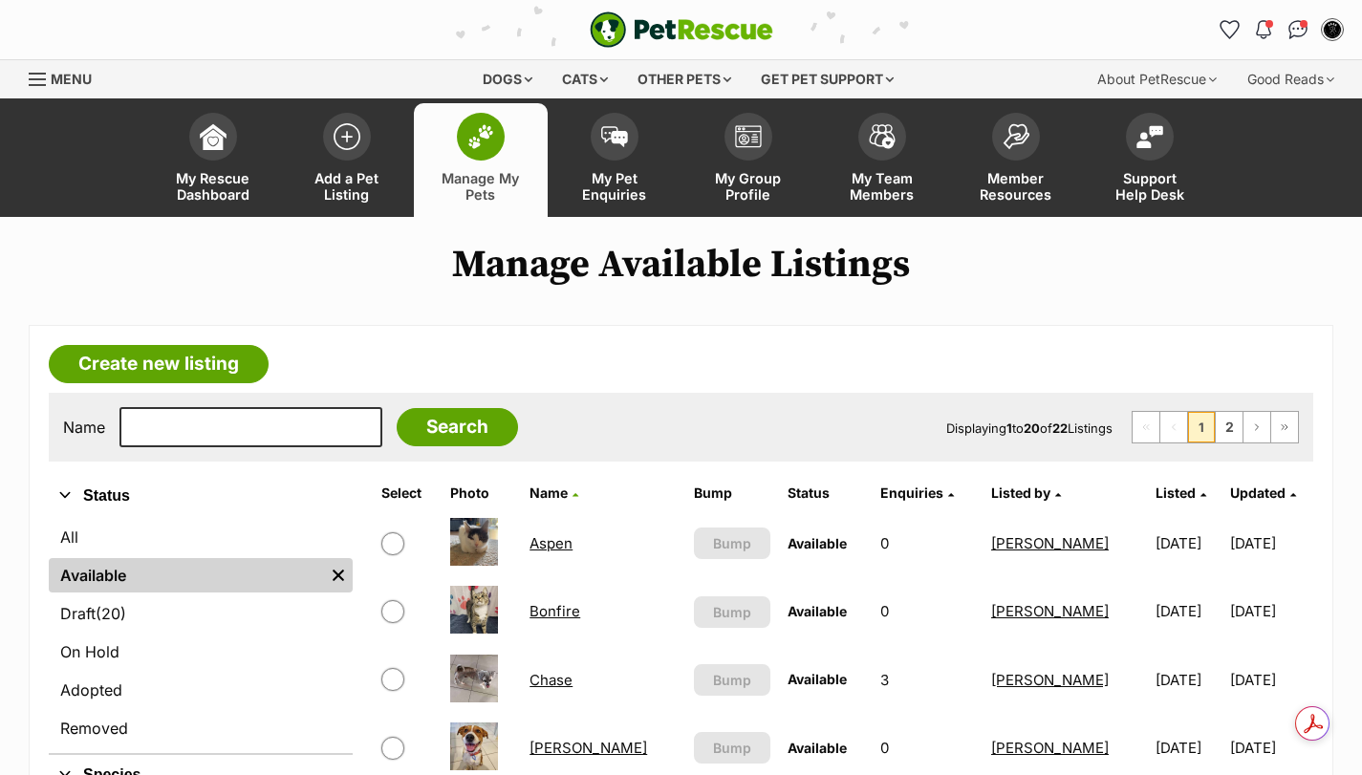
click at [478, 139] on img at bounding box center [480, 136] width 27 height 25
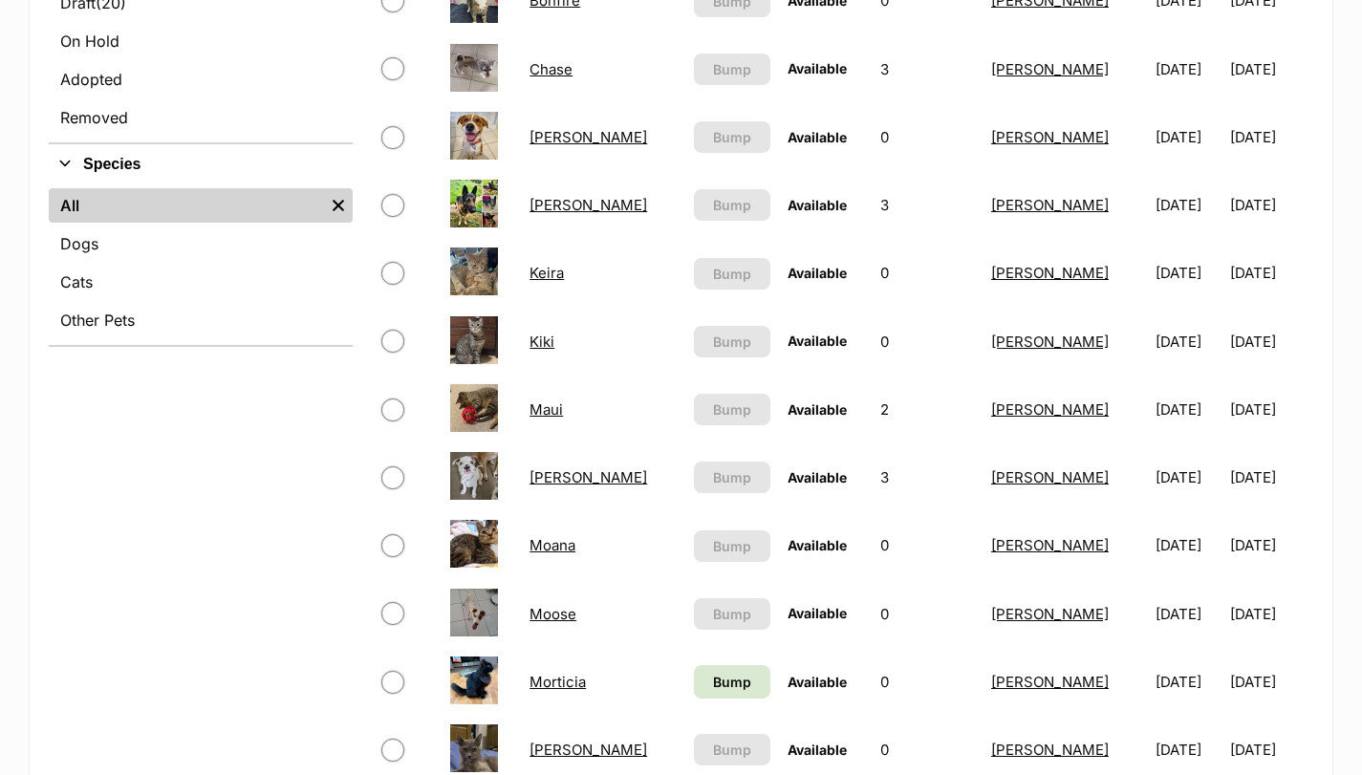
scroll to position [733, 0]
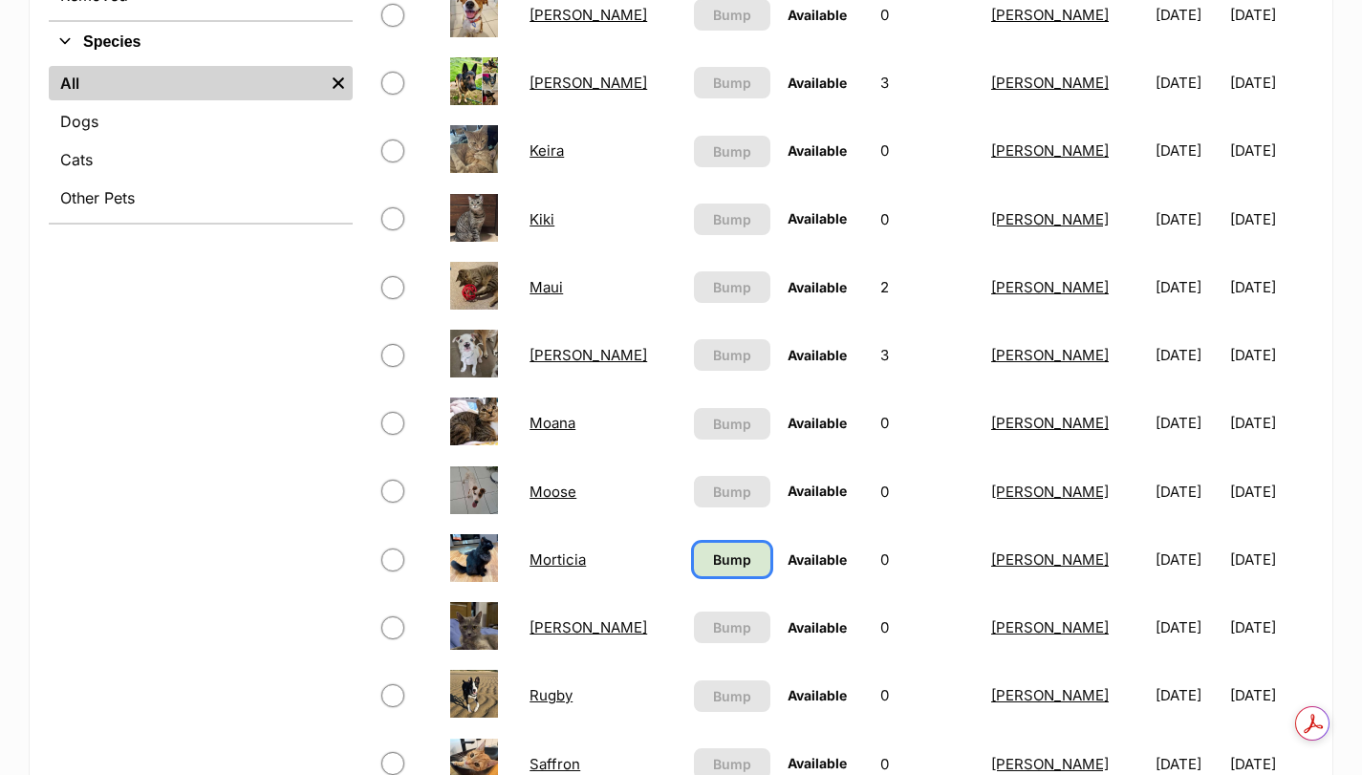
click at [713, 568] on span "Bump" at bounding box center [732, 560] width 38 height 20
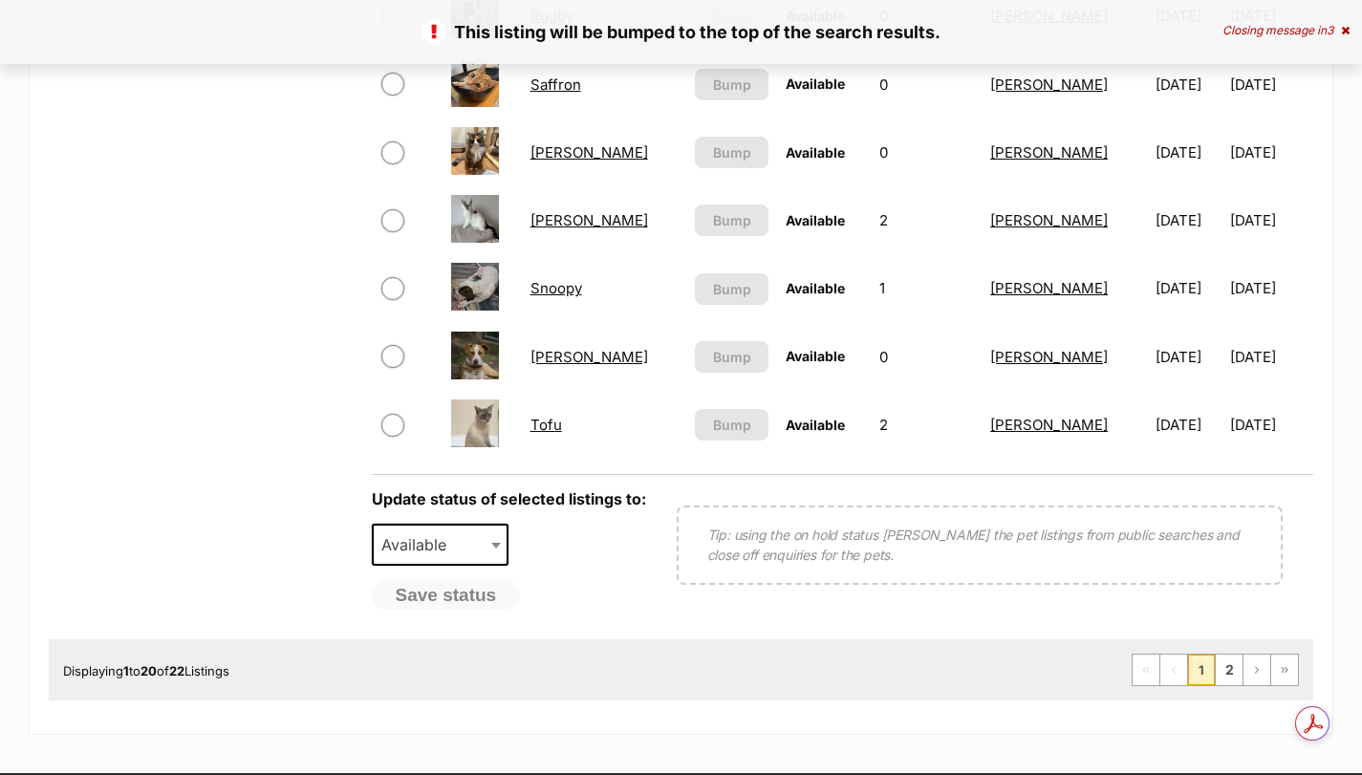
scroll to position [1530, 0]
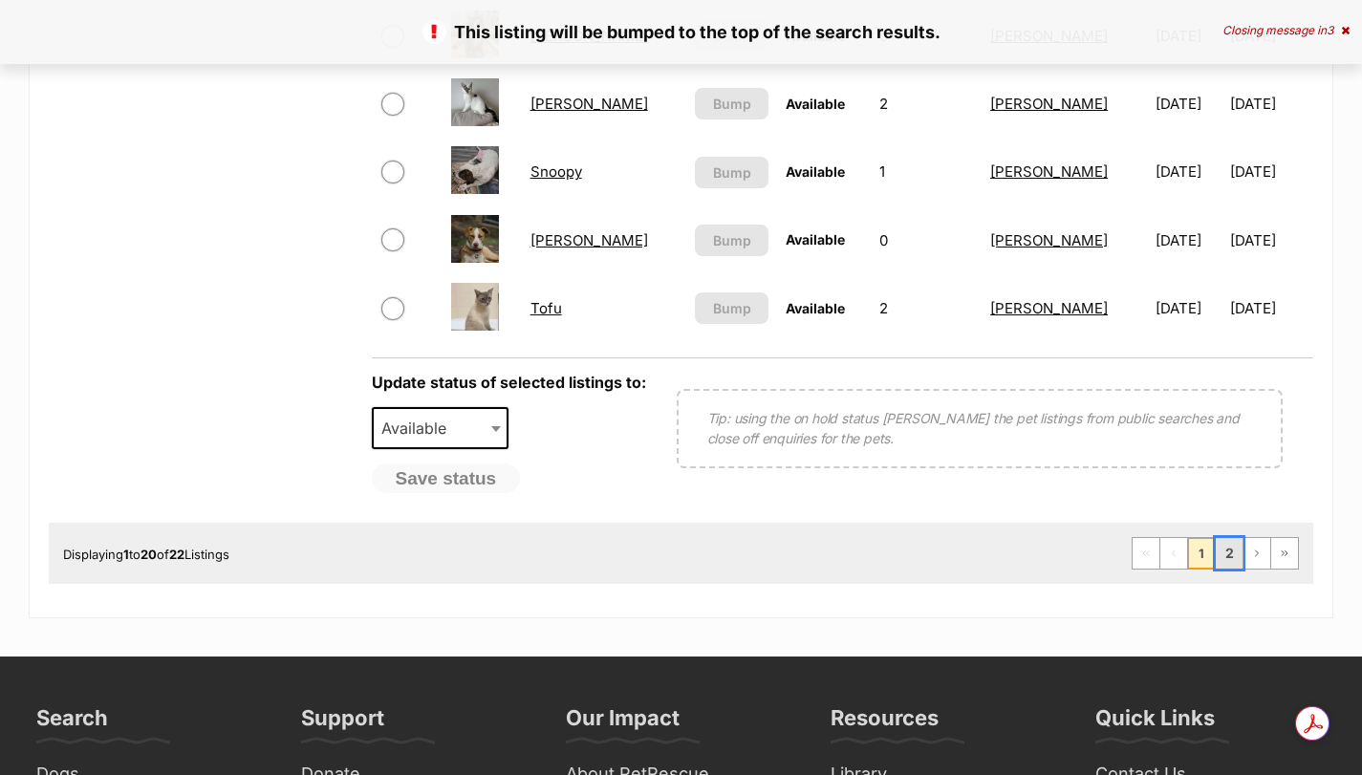
click at [1231, 550] on link "2" at bounding box center [1229, 553] width 27 height 31
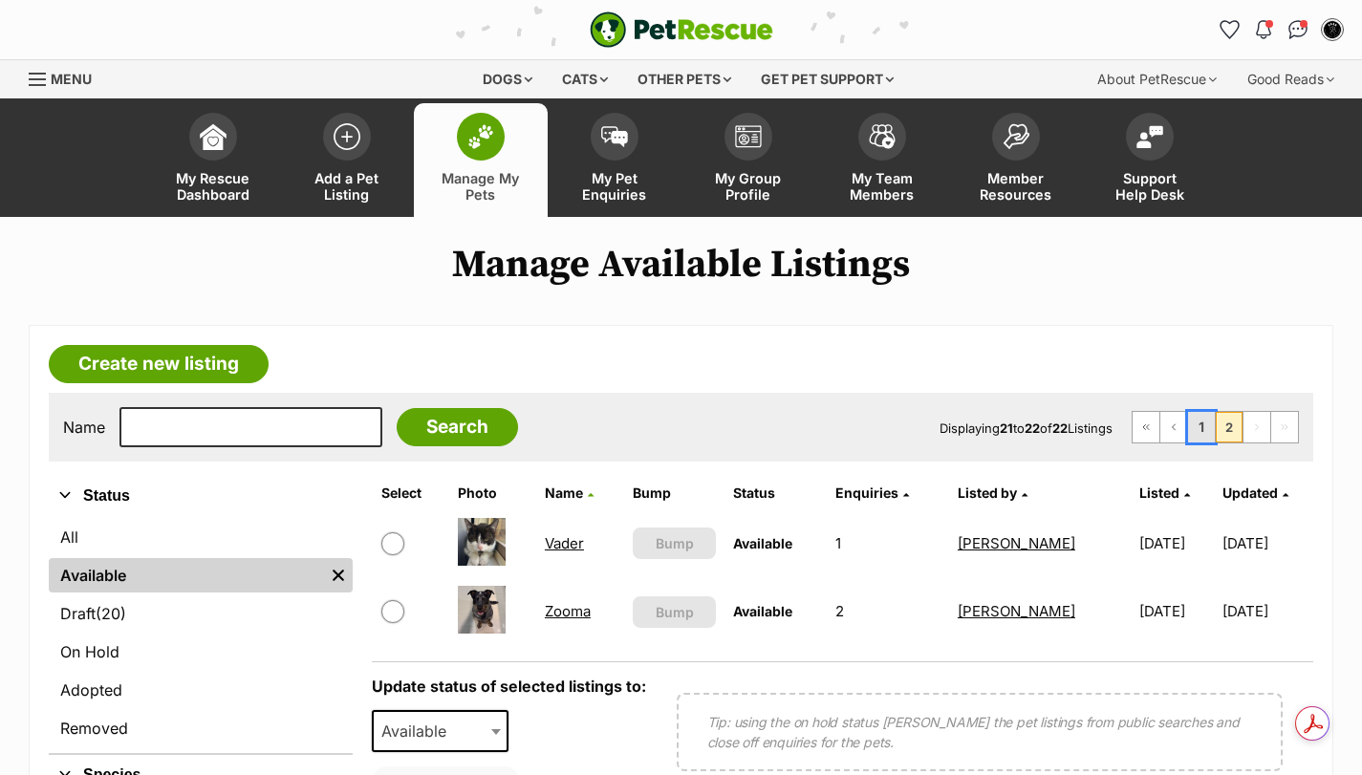
click at [1206, 418] on link "1" at bounding box center [1201, 427] width 27 height 31
